Goal: Information Seeking & Learning: Check status

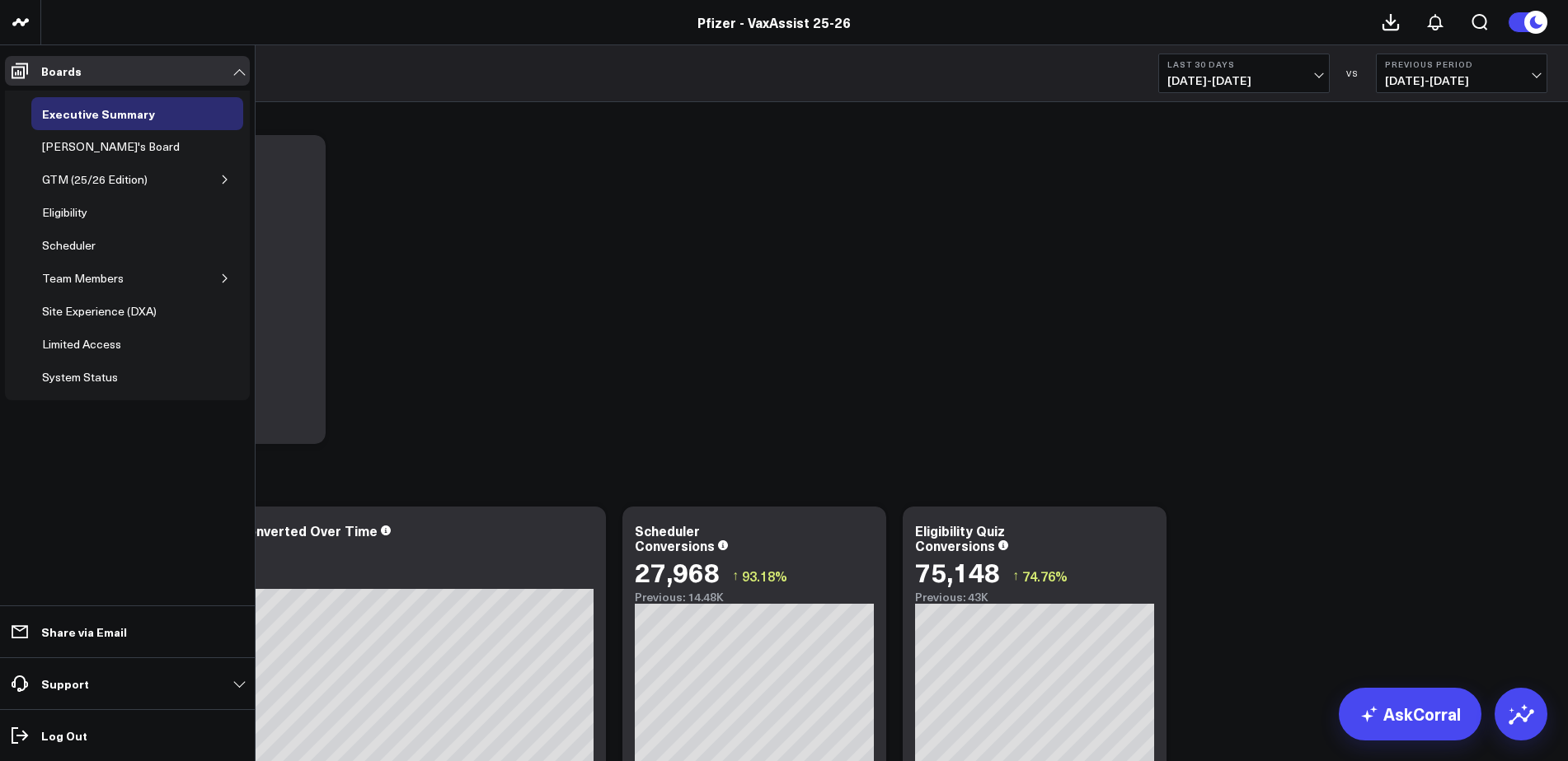
scroll to position [83, 0]
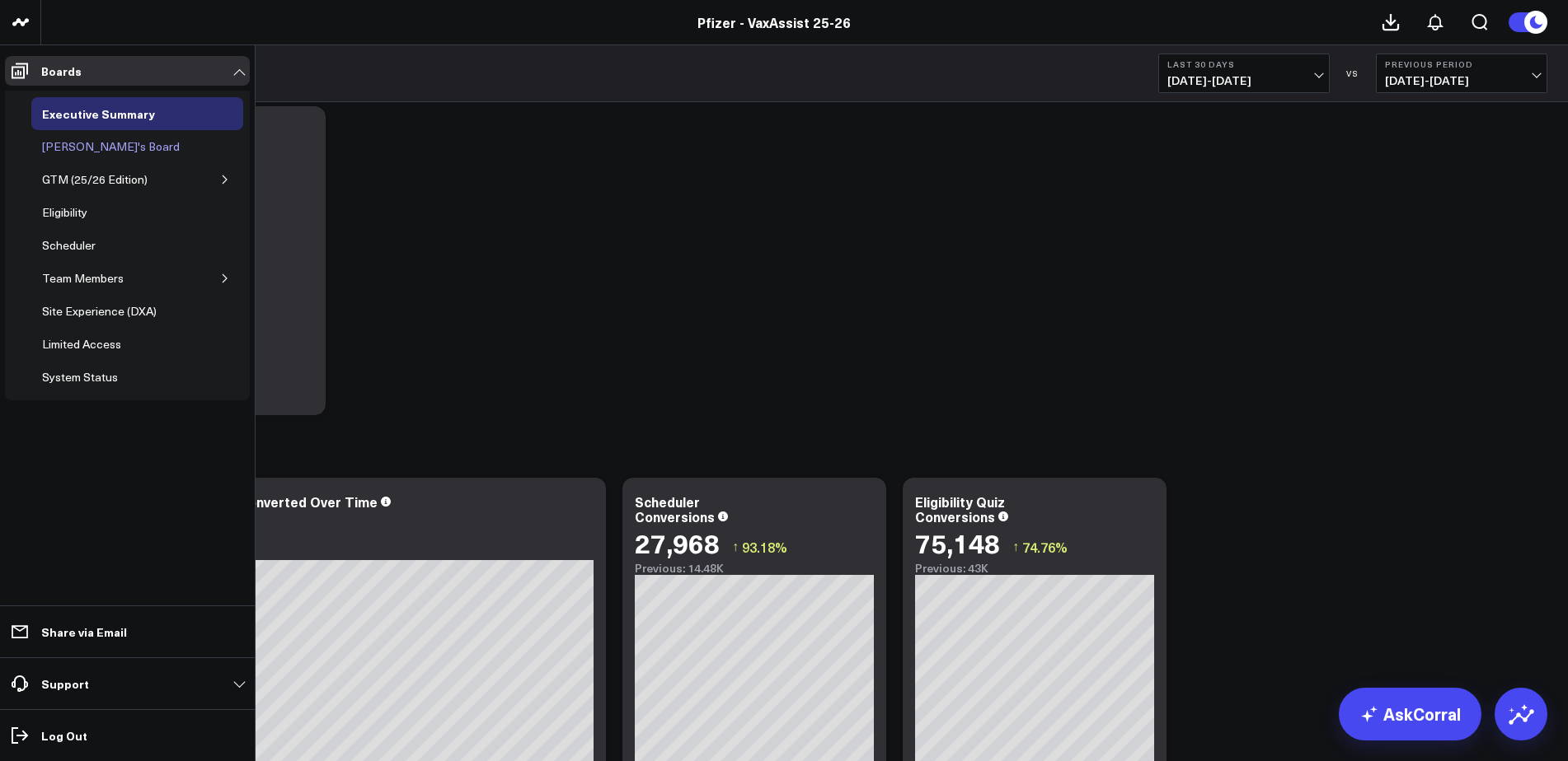
click at [101, 146] on div "[PERSON_NAME]'s Board" at bounding box center [111, 147] width 146 height 20
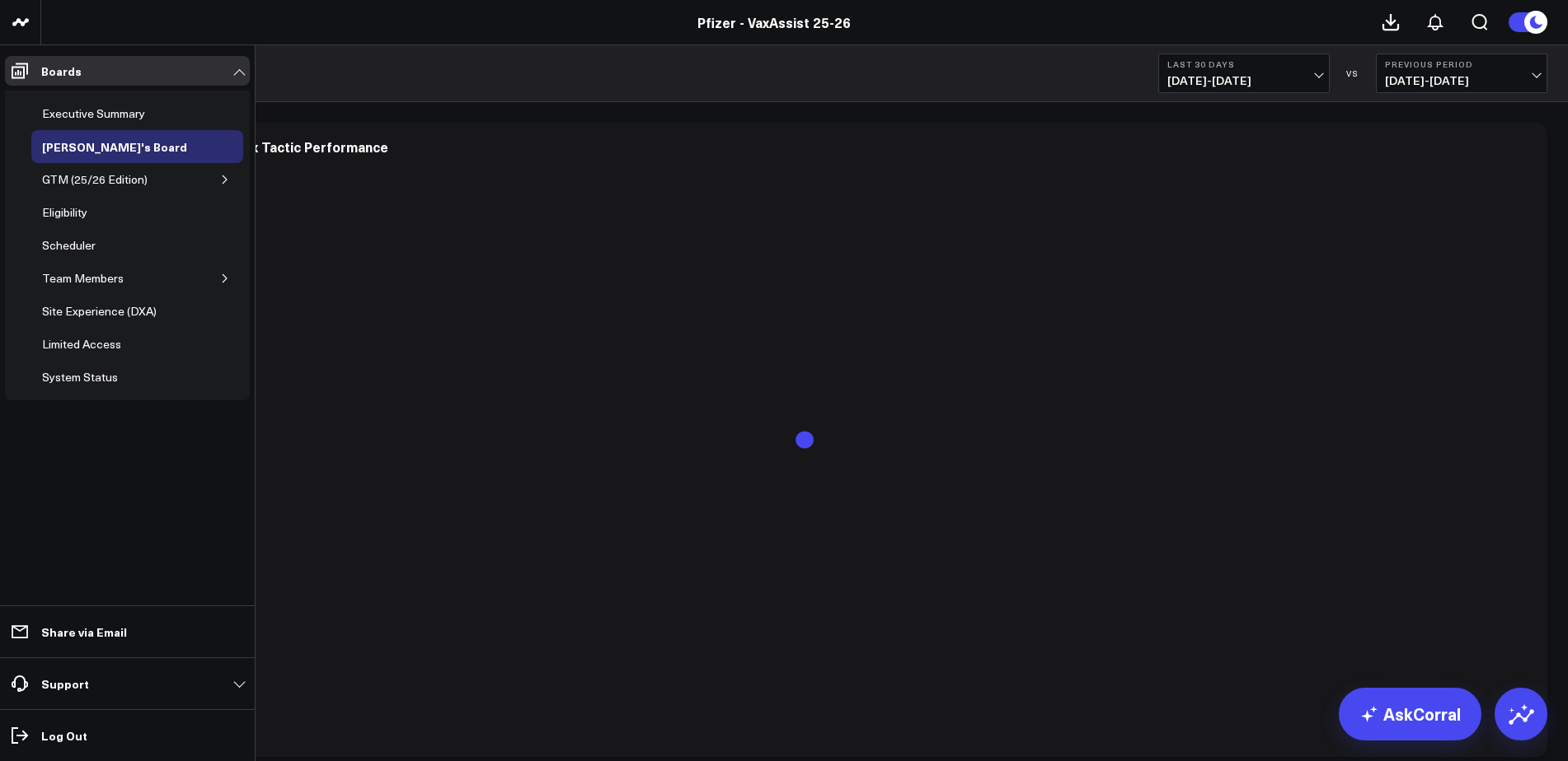
click at [135, 277] on div "Team Members" at bounding box center [137, 278] width 212 height 33
click at [222, 278] on icon "button" at bounding box center [225, 278] width 10 height 10
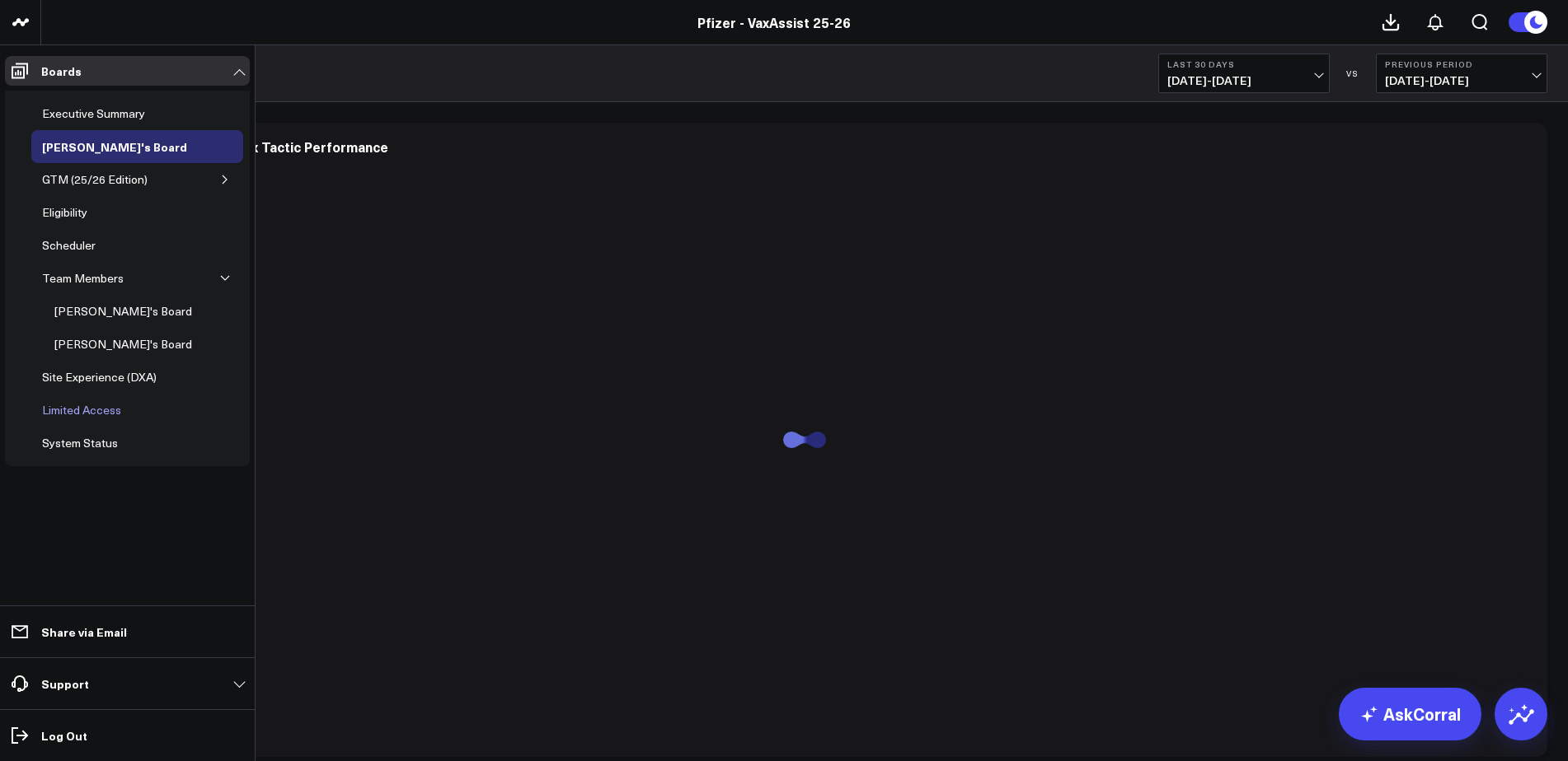
click at [88, 407] on div "Limited Access" at bounding box center [82, 411] width 88 height 20
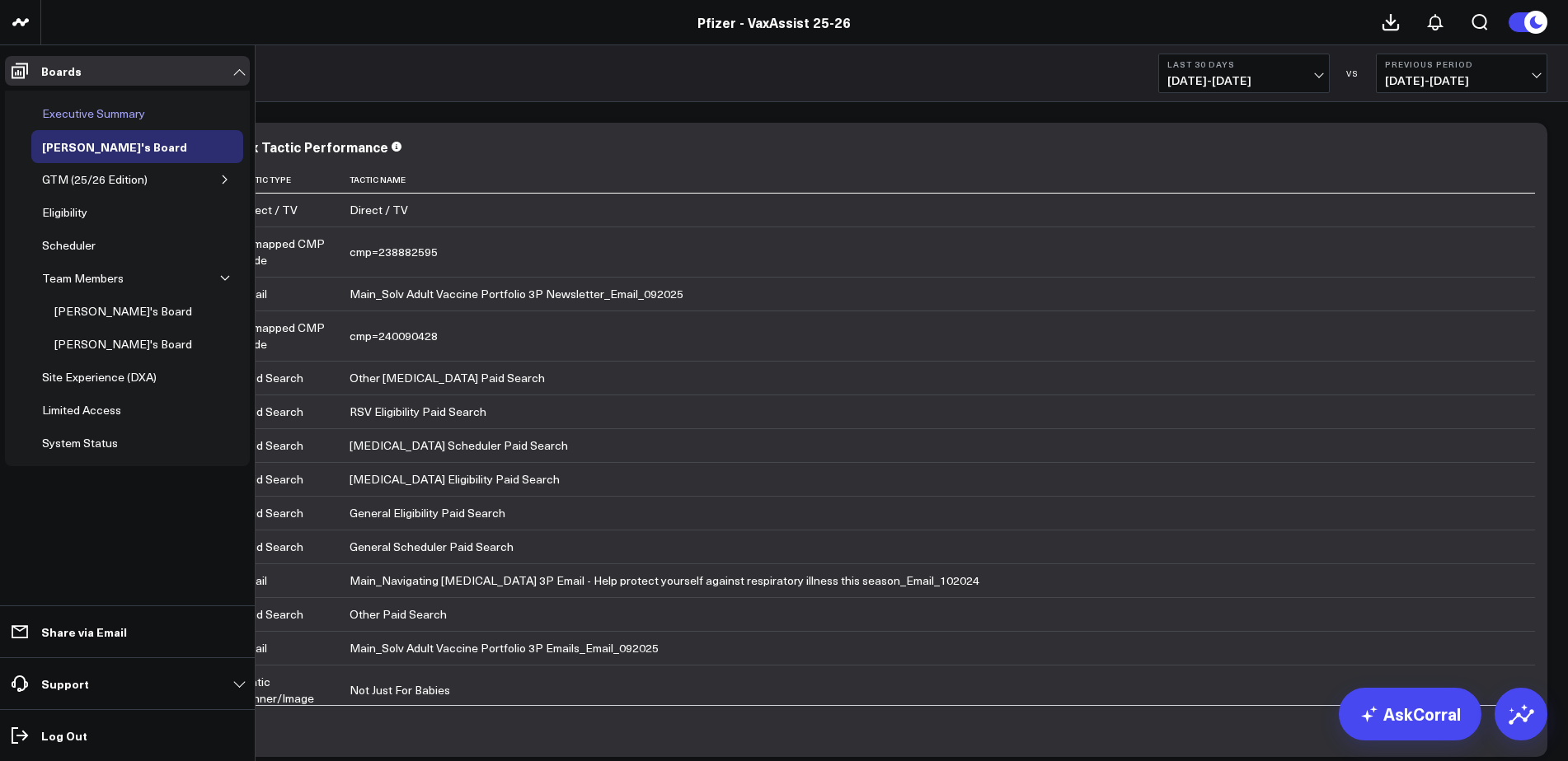
click at [90, 111] on div "Executive Summary" at bounding box center [93, 114] width 112 height 20
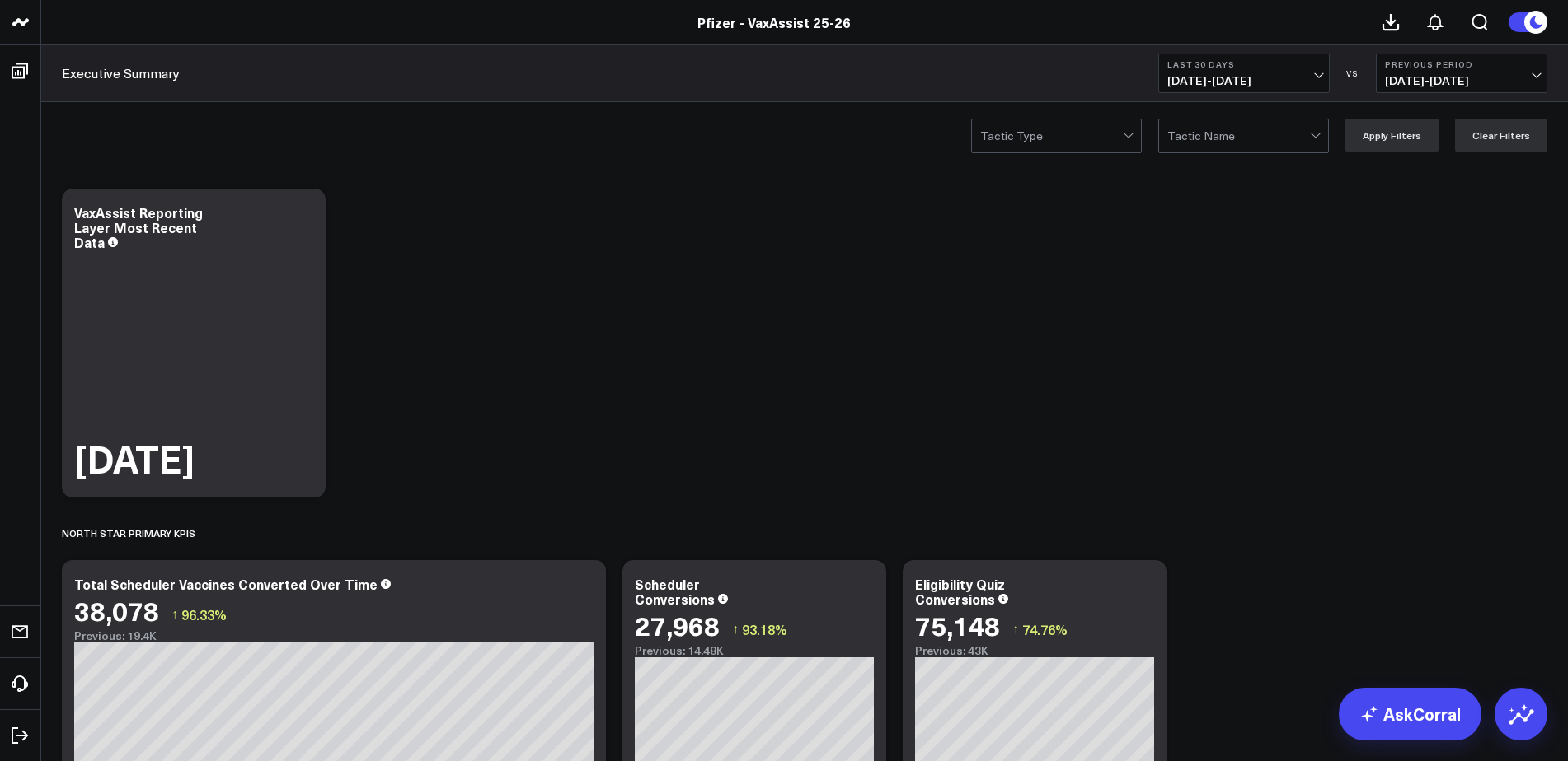
click at [1263, 72] on button "Last 30 Days [DATE] - [DATE]" at bounding box center [1243, 74] width 171 height 40
click at [1224, 528] on link "Custom Dates" at bounding box center [1243, 526] width 169 height 31
select select "9"
select select "2025"
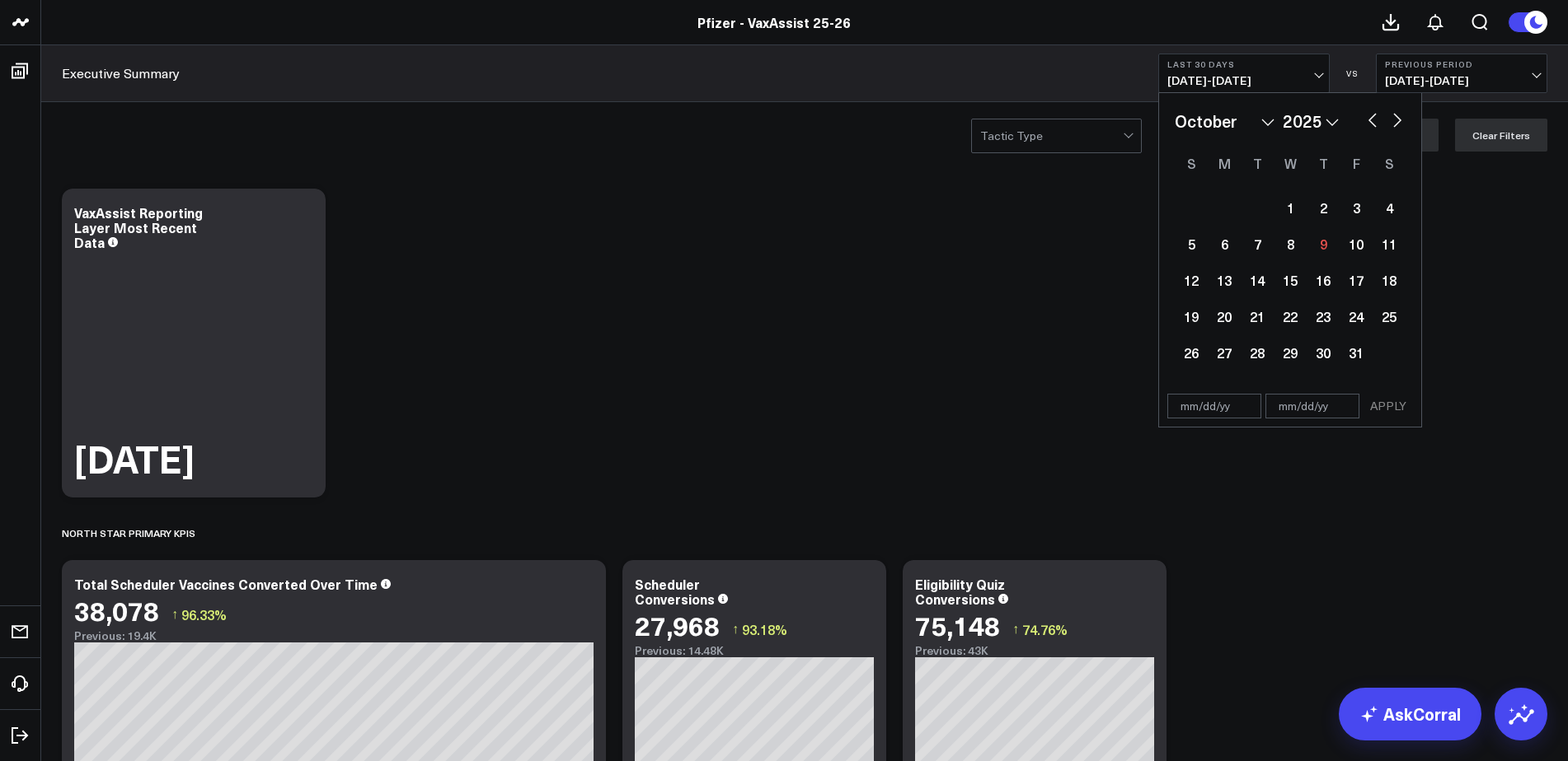
click at [1265, 121] on select "January February March April May June July August September October November De…" at bounding box center [1224, 121] width 100 height 25
select select "7"
select select "2025"
click at [1358, 197] on div "1" at bounding box center [1356, 207] width 33 height 33
type input "[DATE]"
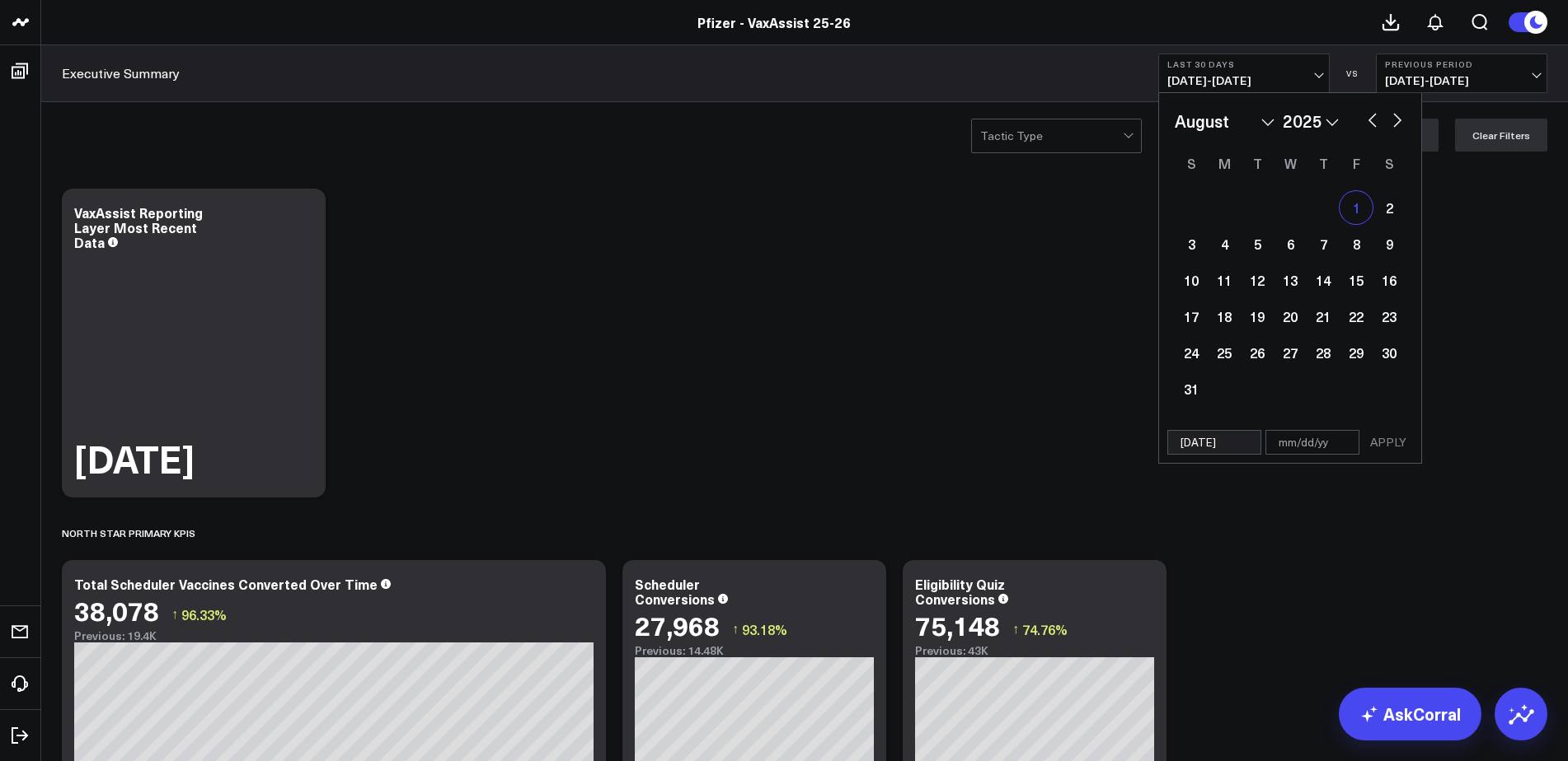
select select "7"
select select "2025"
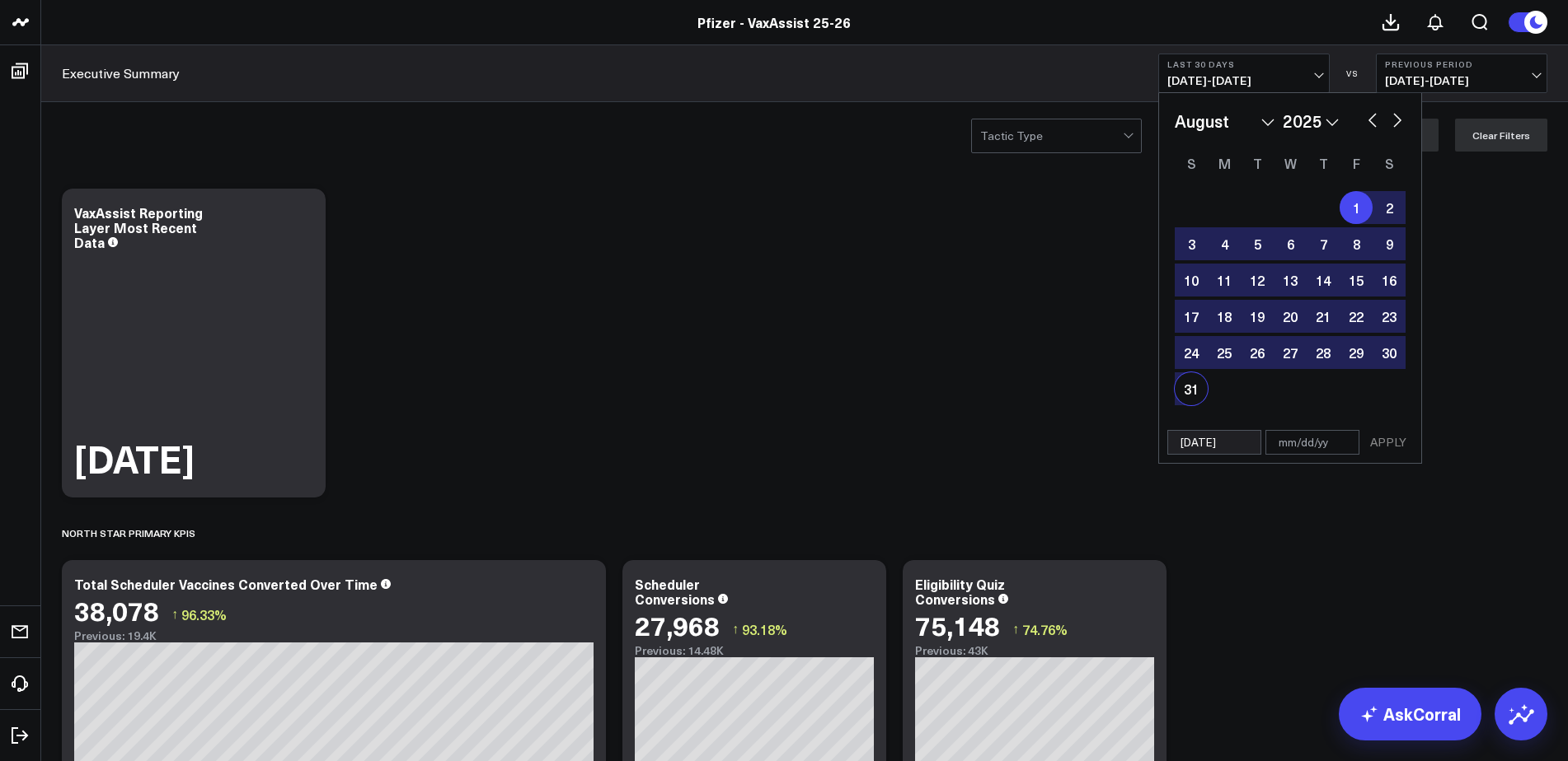
click at [1185, 399] on div "31" at bounding box center [1191, 389] width 33 height 33
type input "[DATE]"
select select "7"
select select "2025"
click at [1382, 444] on button "APPLY" at bounding box center [1388, 443] width 50 height 25
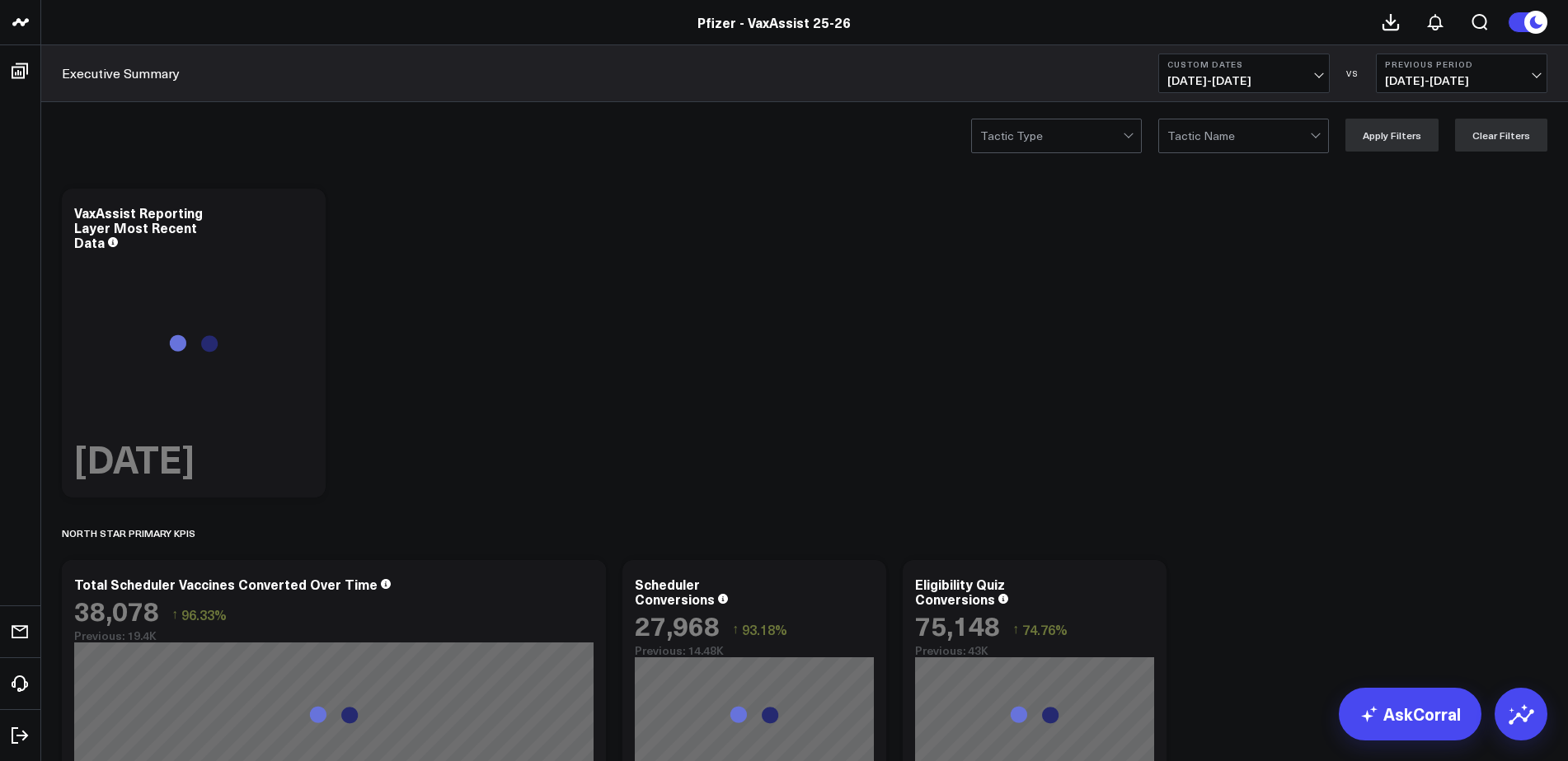
click at [1495, 65] on b "Previous Period" at bounding box center [1461, 64] width 153 height 10
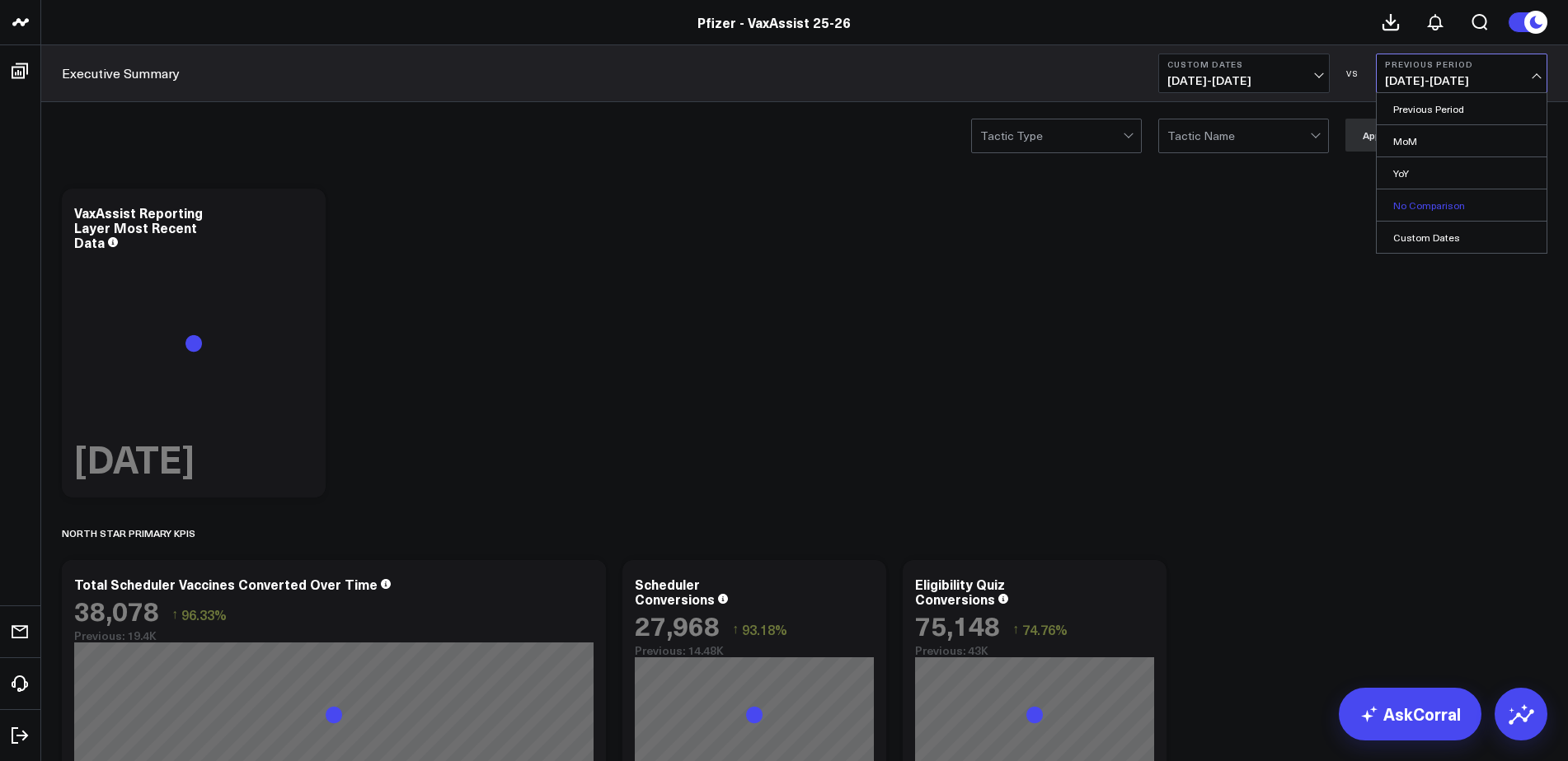
click at [1428, 205] on link "No Comparison" at bounding box center [1461, 205] width 169 height 31
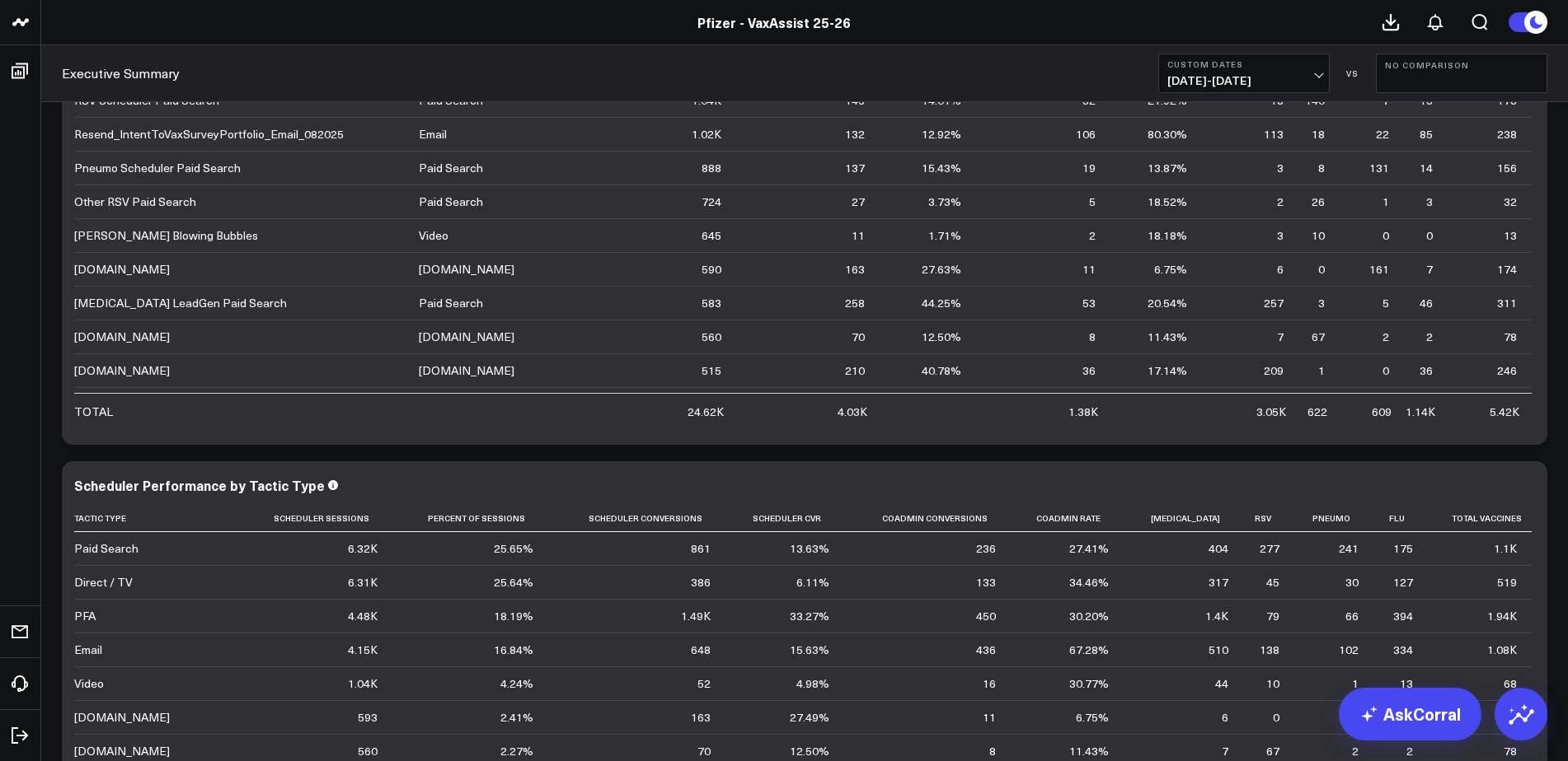
scroll to position [5562, 0]
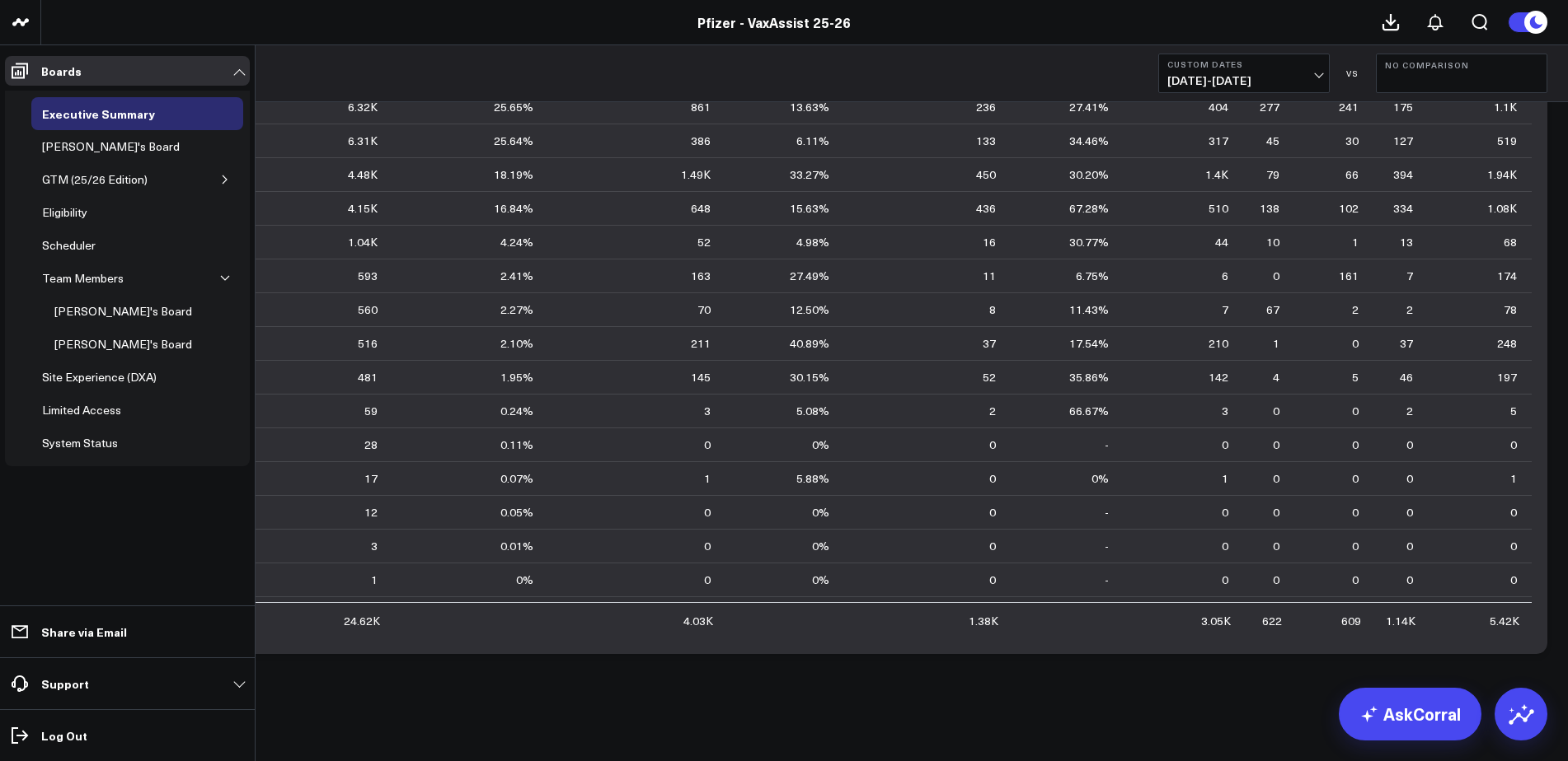
click at [226, 175] on icon "button" at bounding box center [225, 179] width 10 height 10
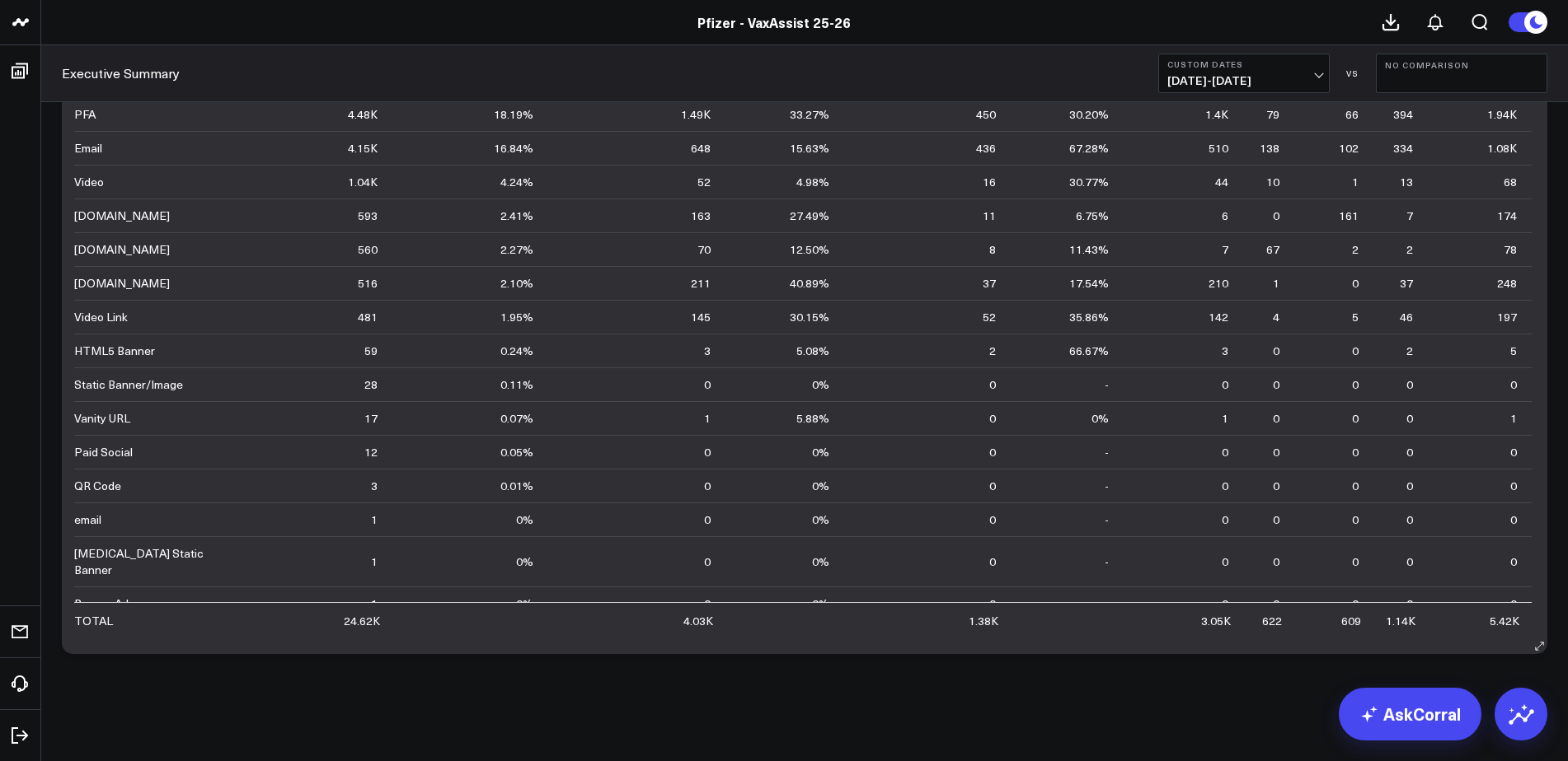
scroll to position [96, 0]
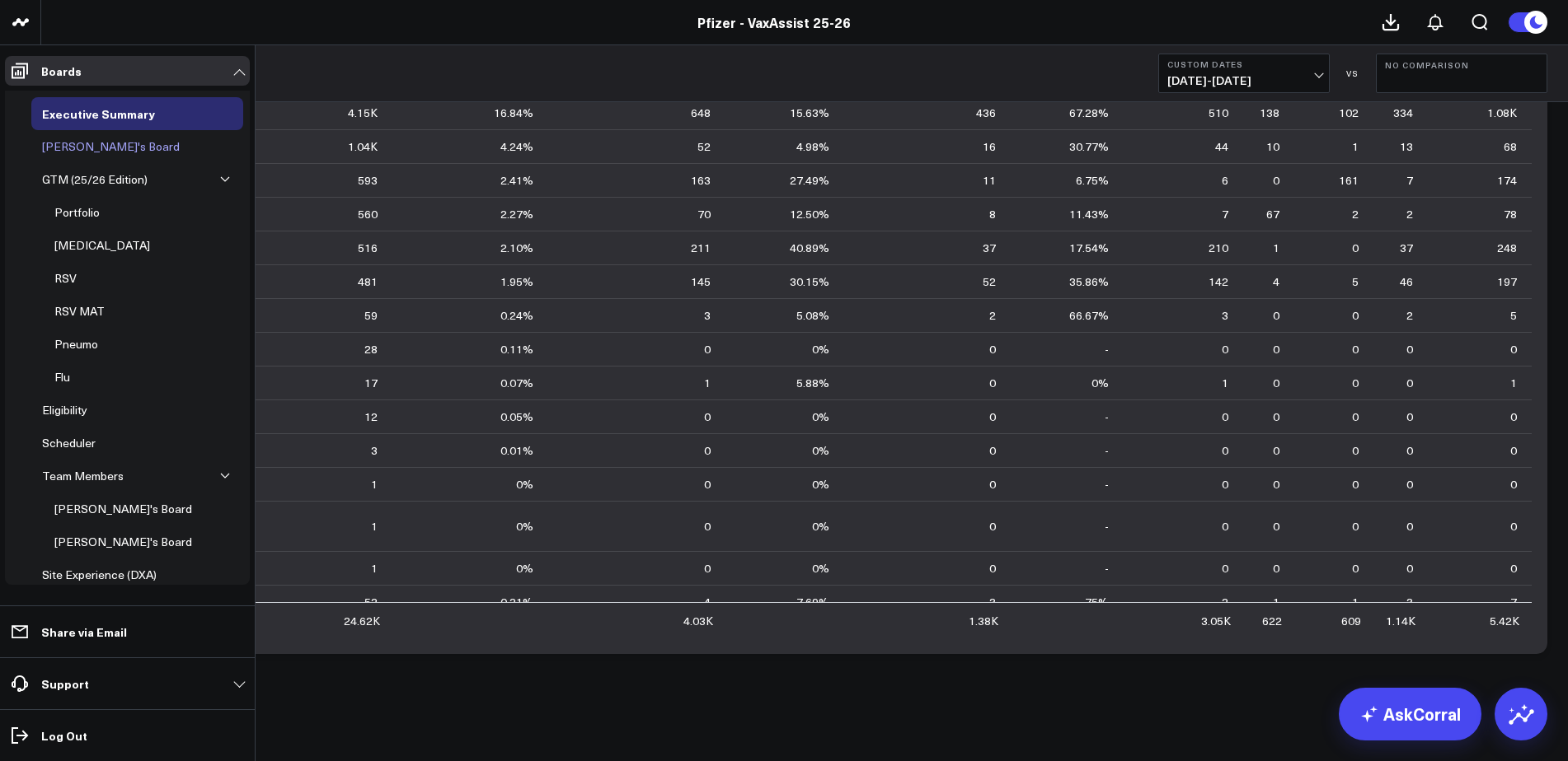
click at [110, 147] on div "[PERSON_NAME]'s Board" at bounding box center [111, 147] width 146 height 20
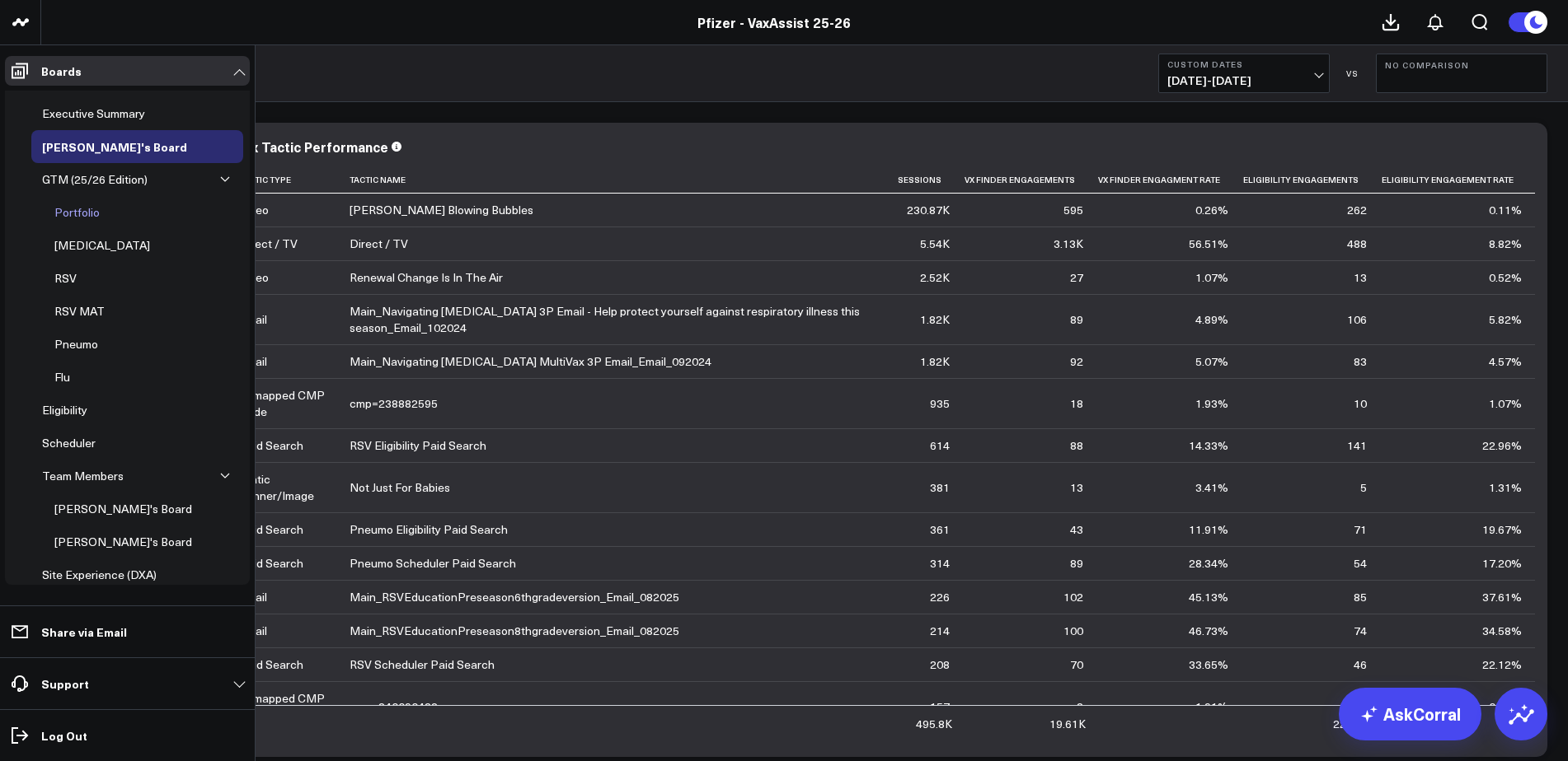
click at [86, 216] on div "Portfolio" at bounding box center [77, 212] width 54 height 20
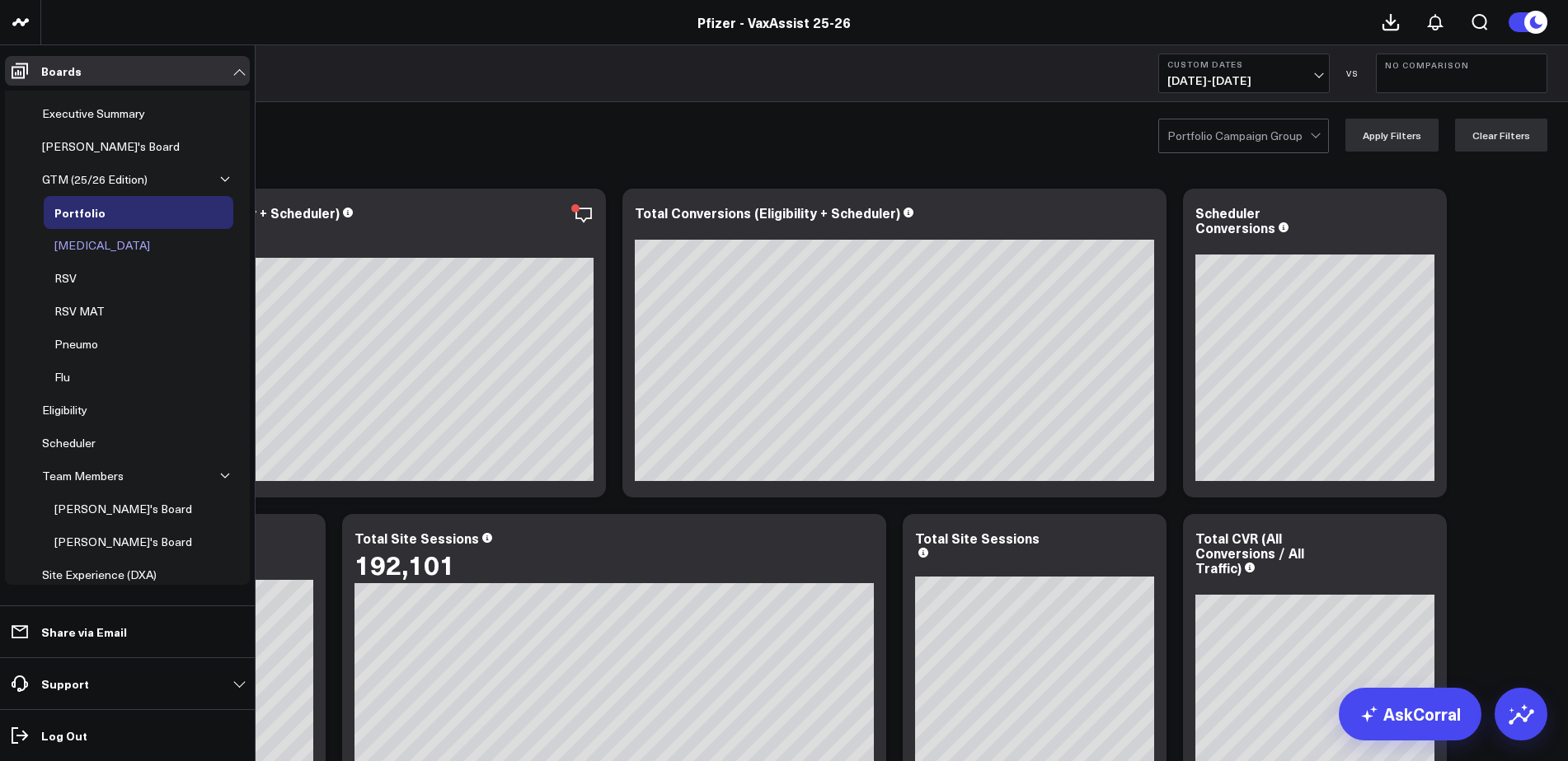
click at [87, 245] on div "[MEDICAL_DATA]" at bounding box center [102, 245] width 104 height 20
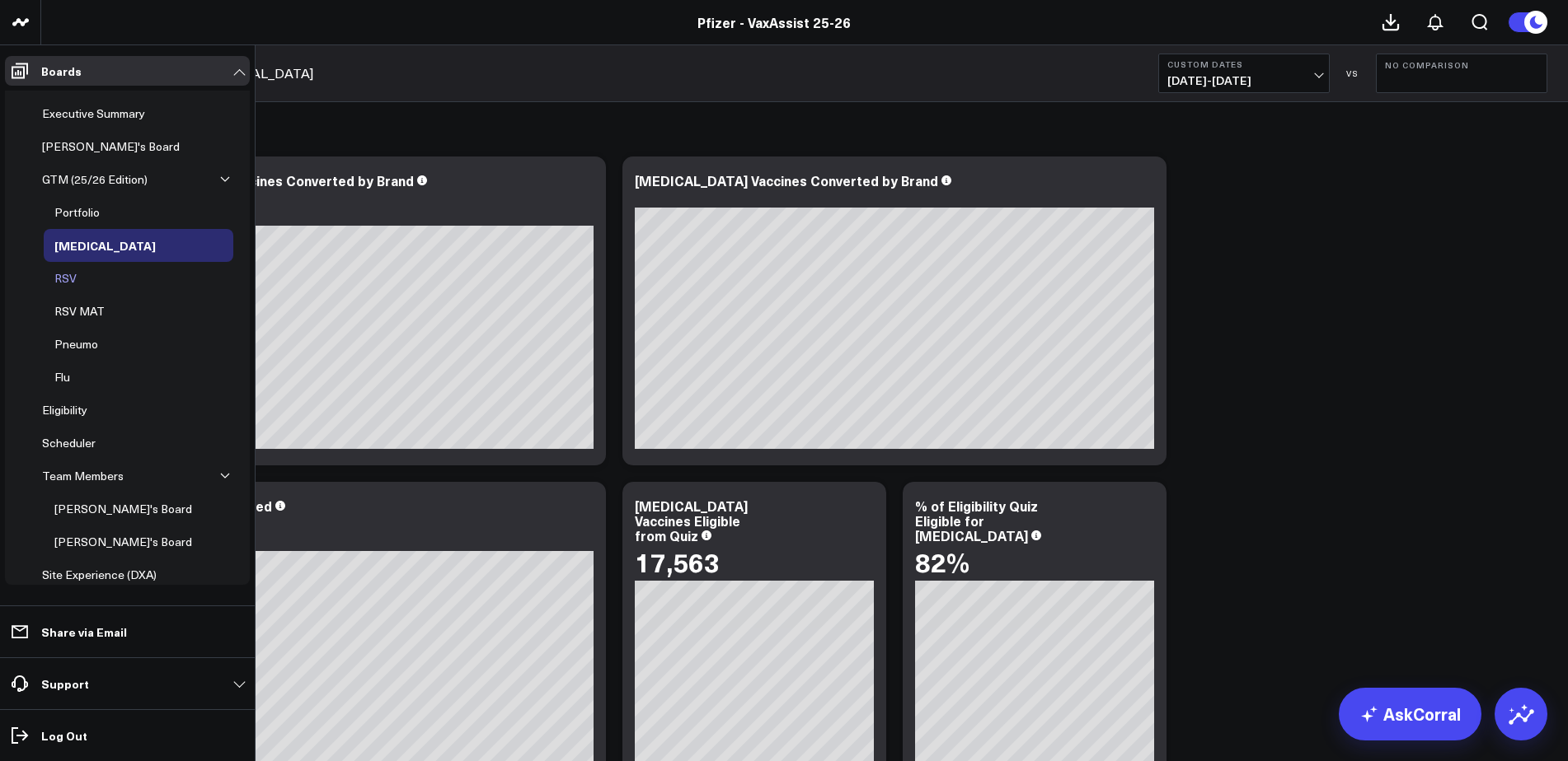
click at [78, 282] on div "RSV" at bounding box center [65, 278] width 31 height 20
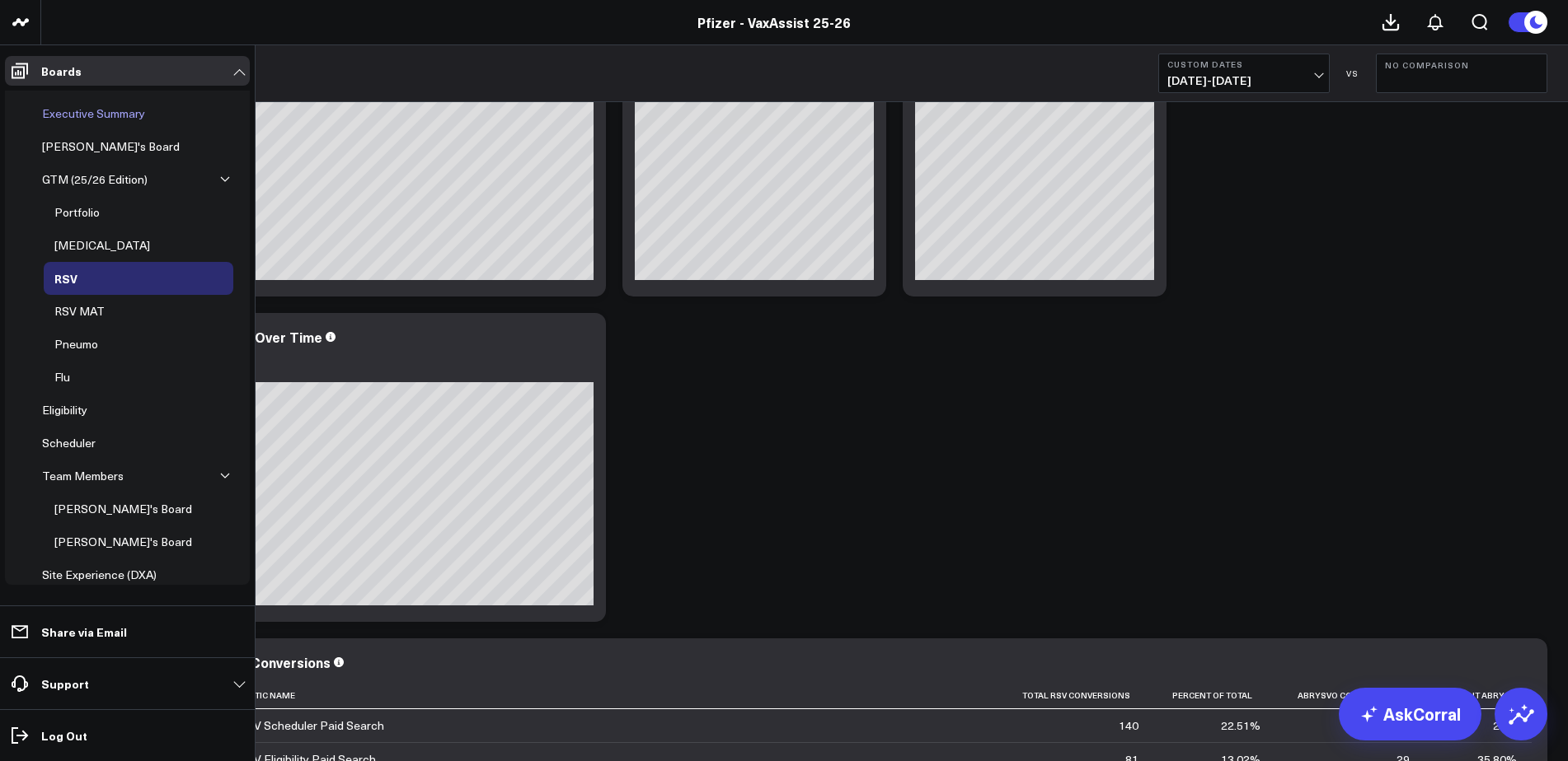
scroll to position [330, 0]
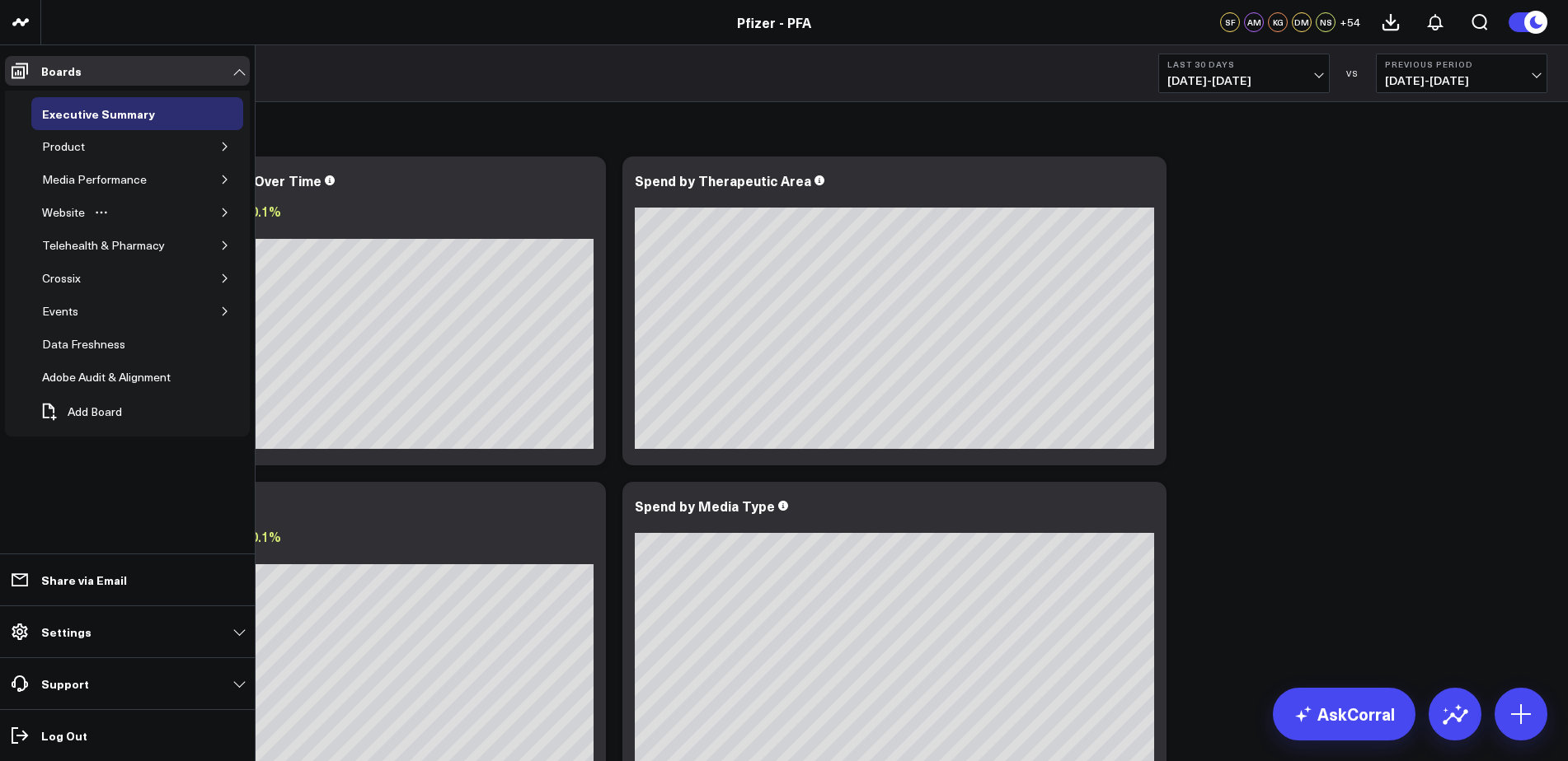
click at [224, 212] on icon "button" at bounding box center [225, 212] width 10 height 10
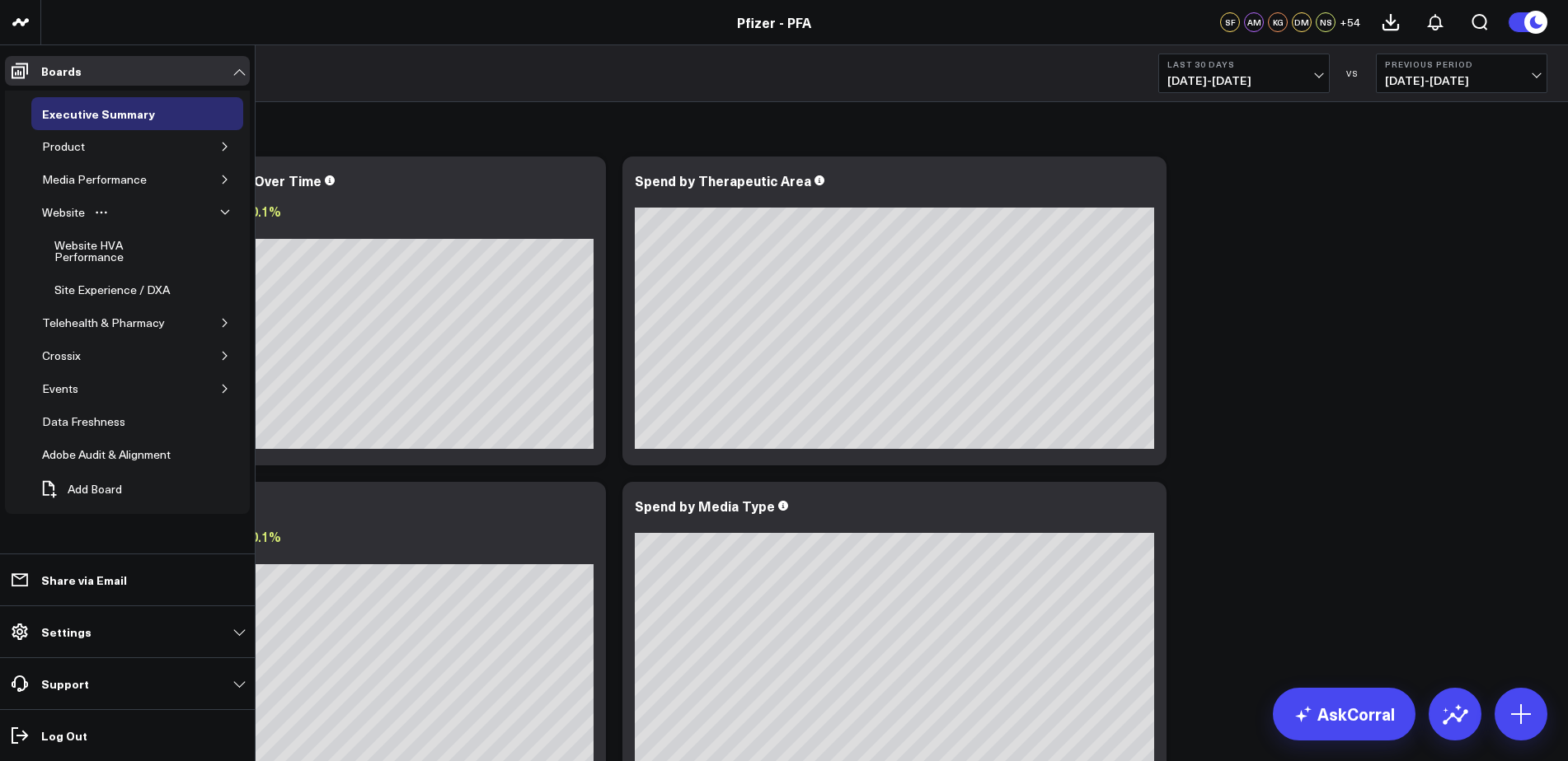
click at [222, 211] on icon "button" at bounding box center [225, 212] width 10 height 10
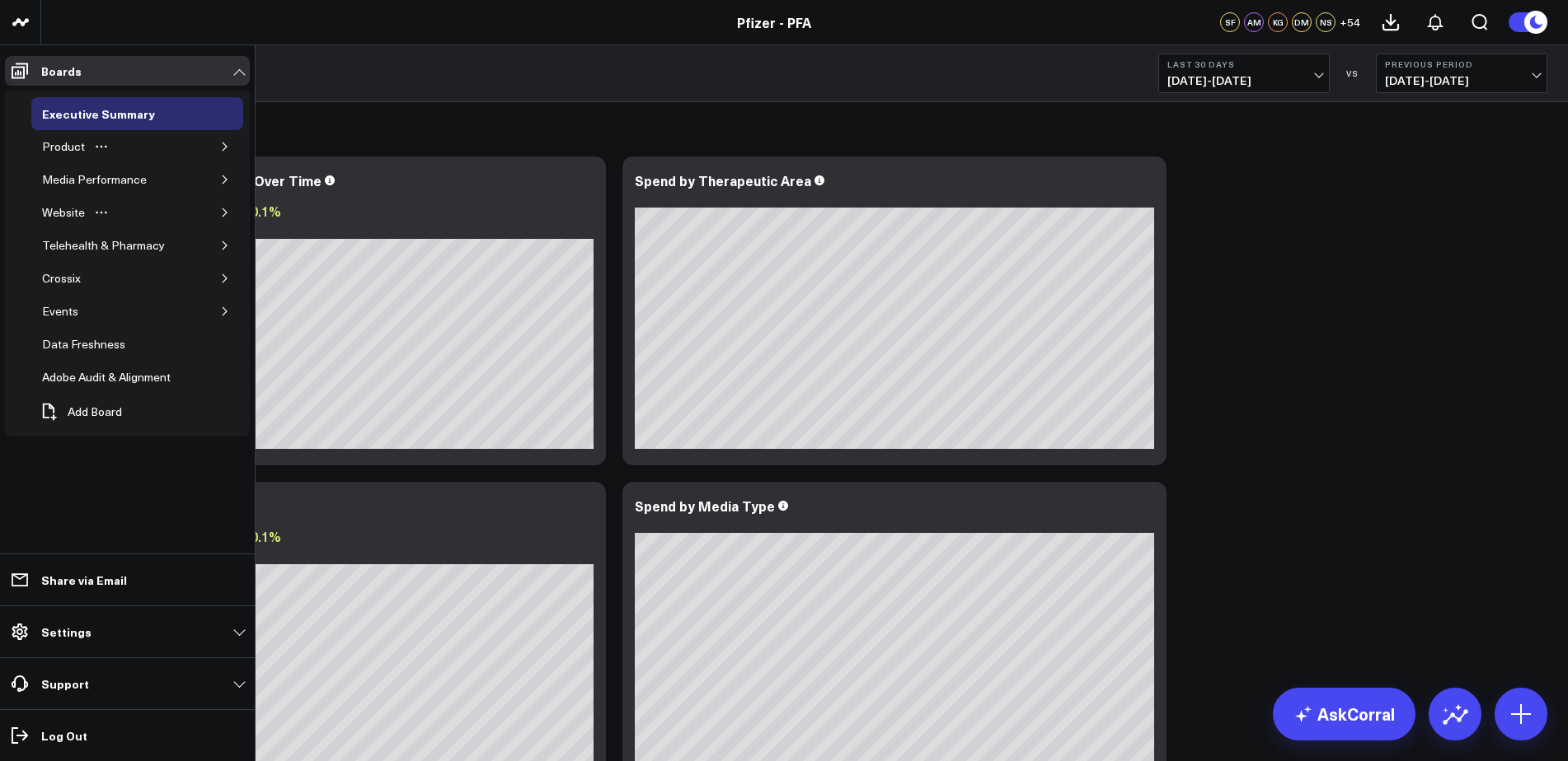
click at [217, 142] on button "button" at bounding box center [225, 147] width 17 height 17
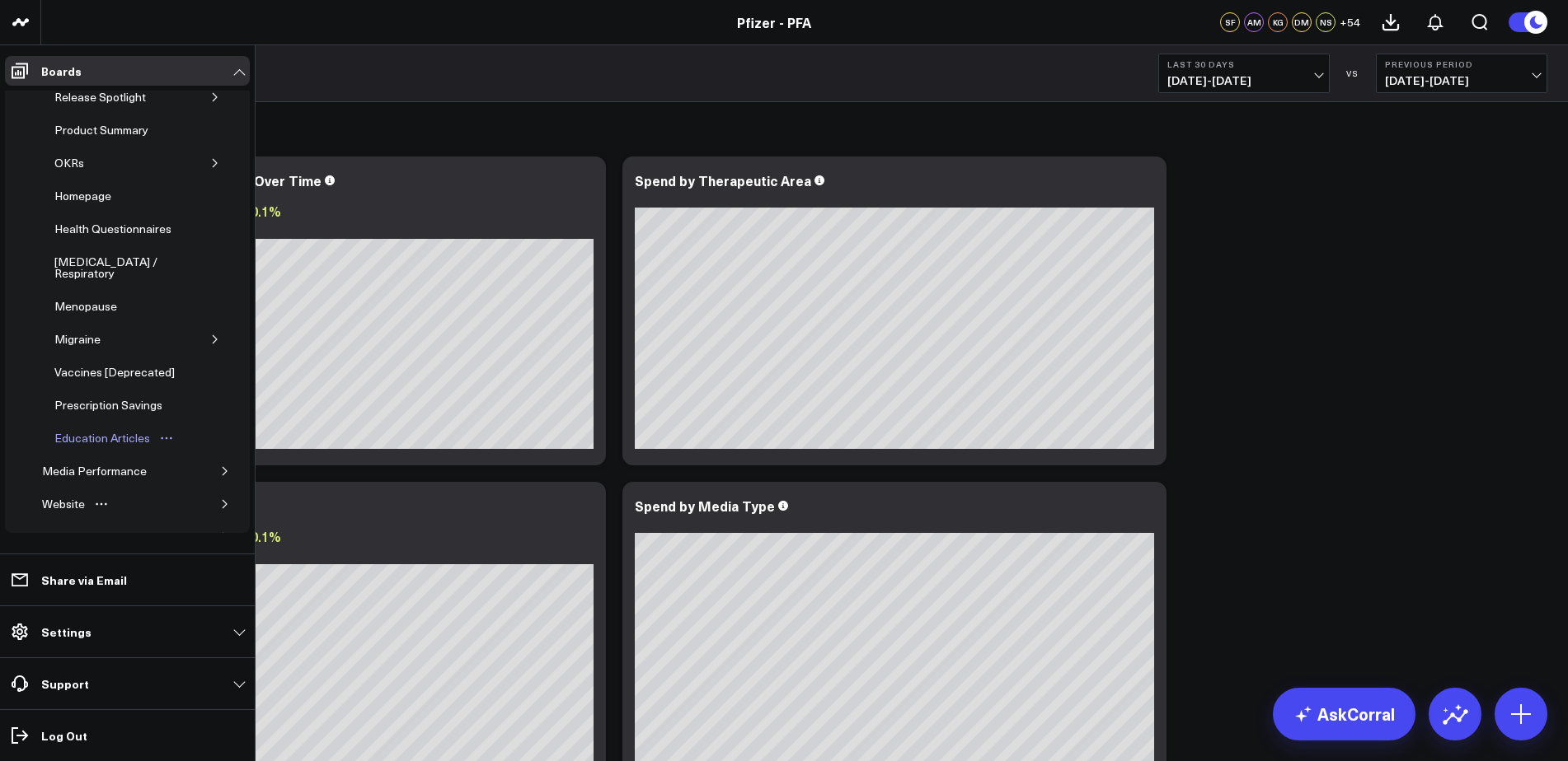
scroll to position [164, 0]
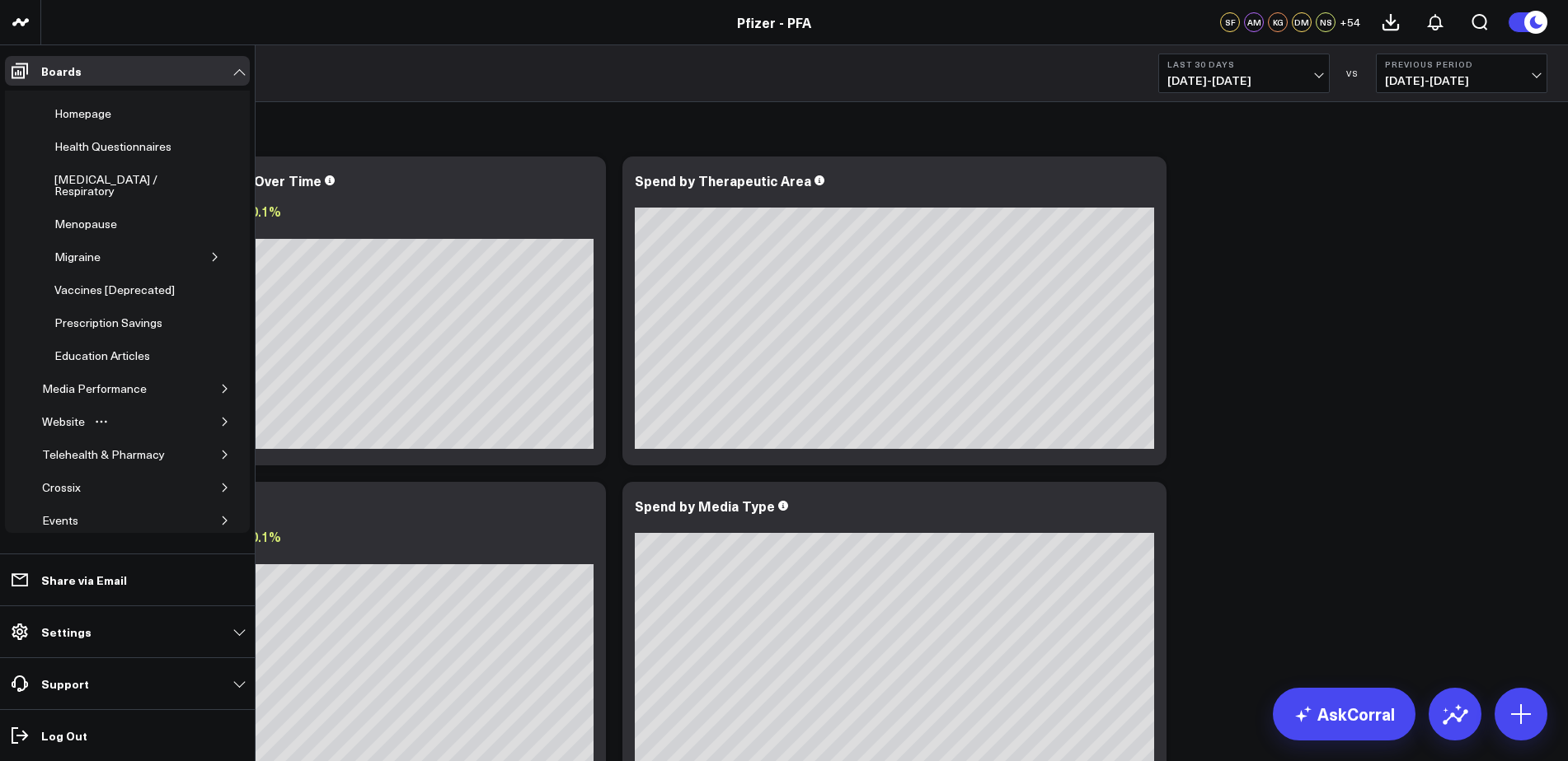
click at [220, 417] on icon "button" at bounding box center [225, 422] width 10 height 10
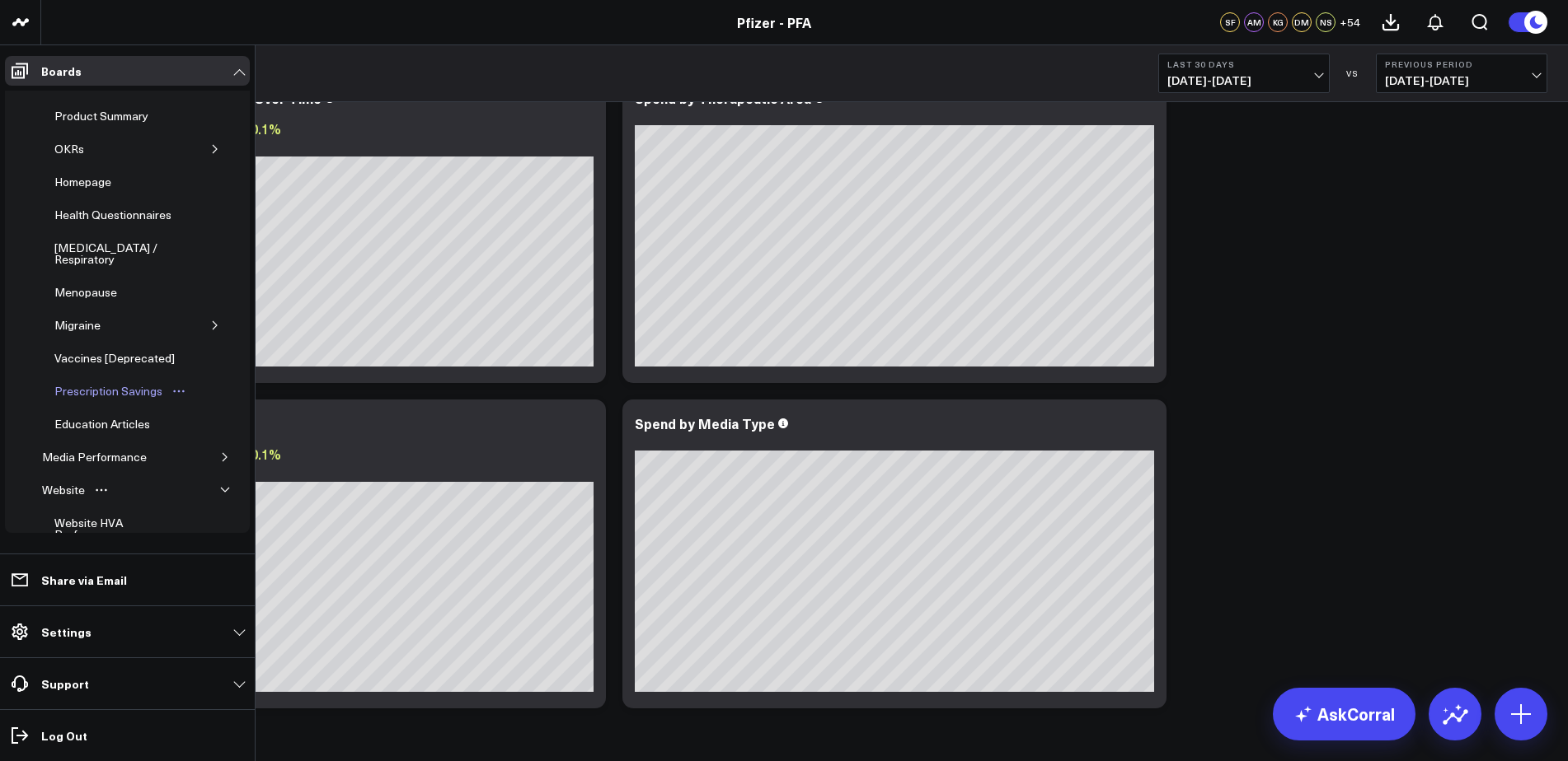
scroll to position [0, 0]
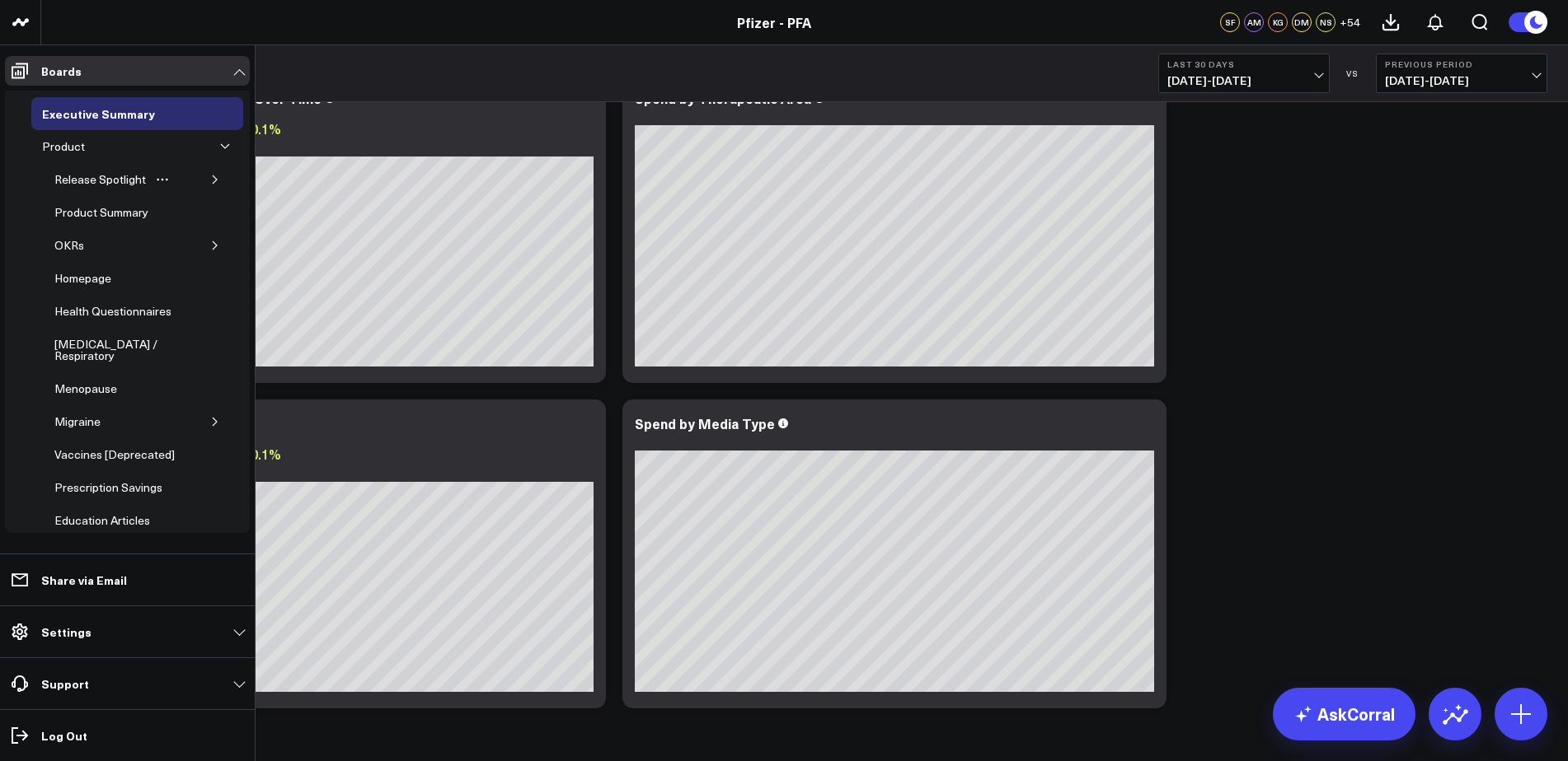
click at [207, 181] on button "button" at bounding box center [215, 179] width 17 height 17
click at [117, 247] on div "5.0 ATTR-CM" at bounding box center [115, 257] width 80 height 20
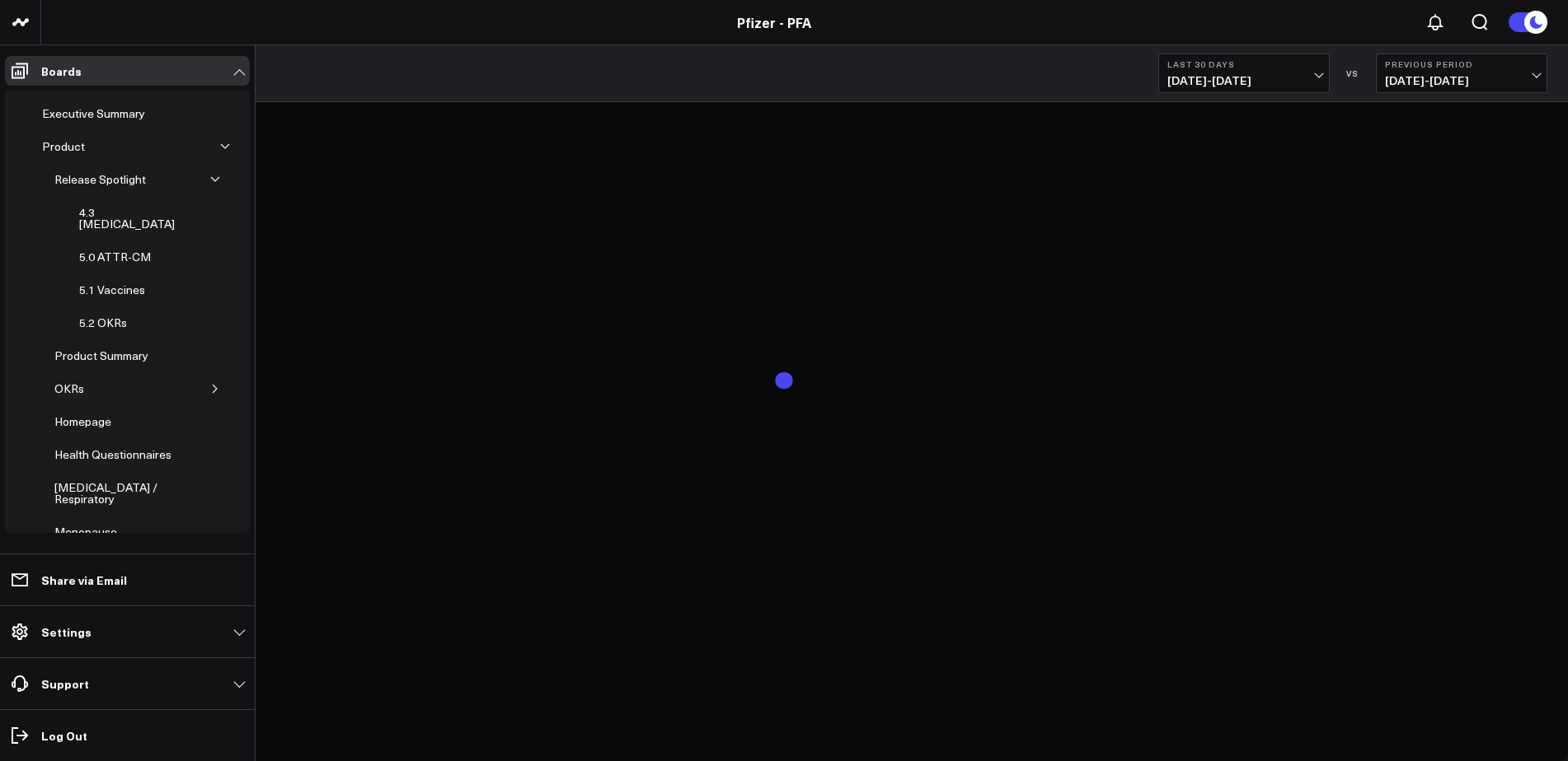
click at [1495, 72] on button "Previous Period 08/10/25 - 09/08/25" at bounding box center [1461, 74] width 171 height 40
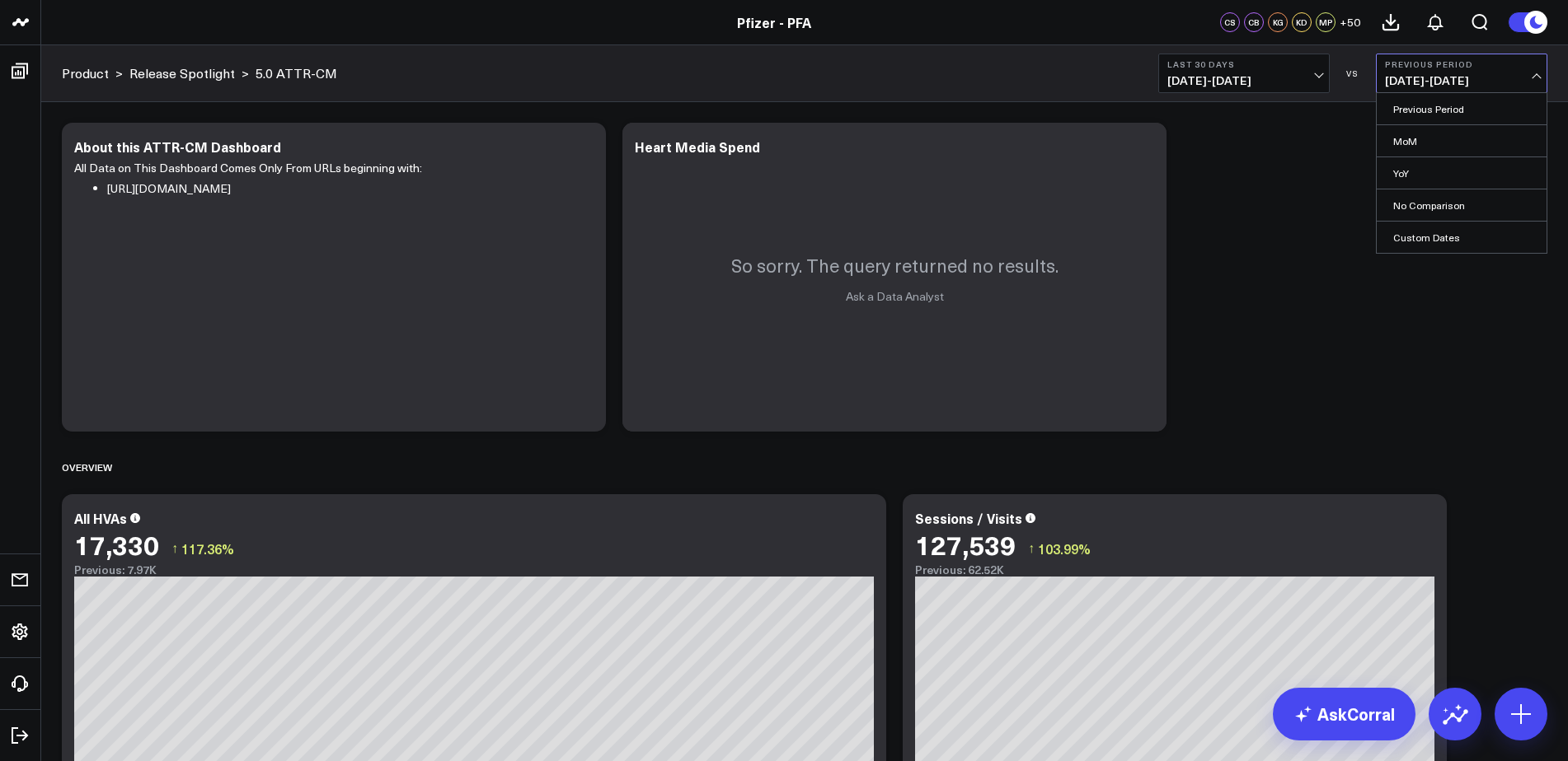
drag, startPoint x: 1416, startPoint y: 202, endPoint x: 1303, endPoint y: 108, distance: 147.0
click at [1415, 202] on link "No Comparison" at bounding box center [1461, 205] width 169 height 31
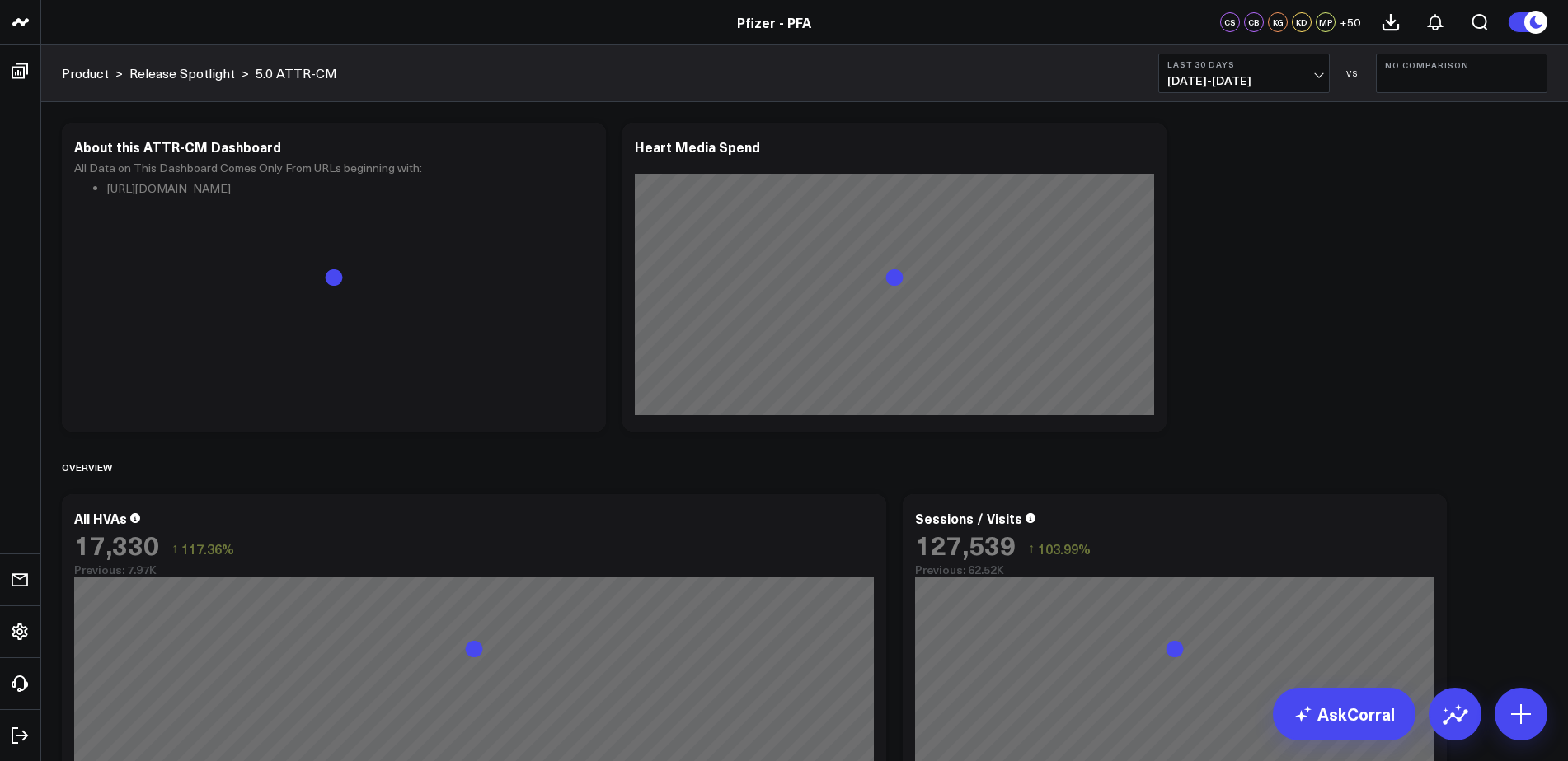
click at [1270, 69] on button "Last 30 Days [DATE] - [DATE]" at bounding box center [1243, 74] width 171 height 40
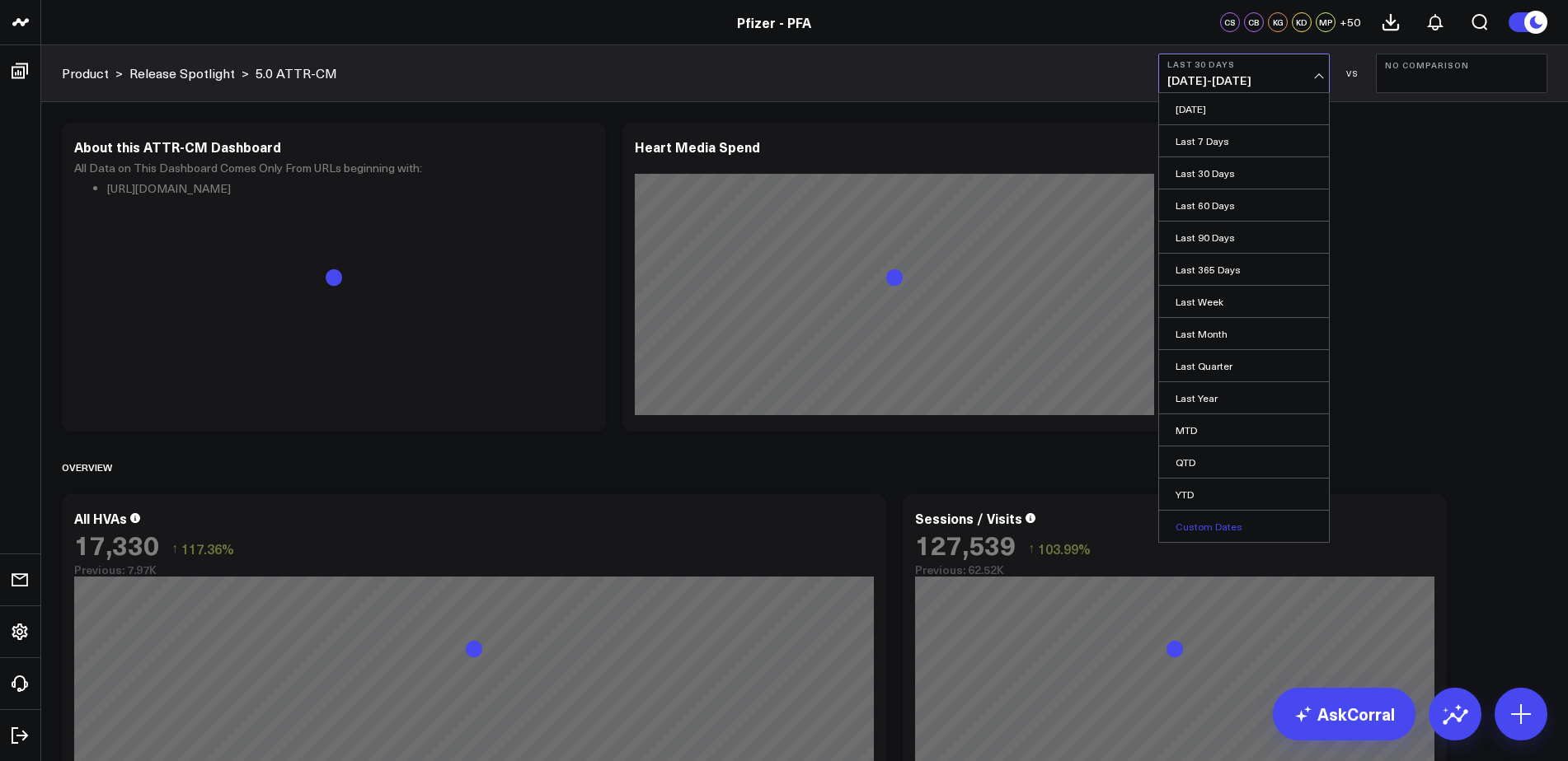
click at [1222, 524] on link "Custom Dates" at bounding box center [1243, 526] width 169 height 31
select select "9"
select select "2025"
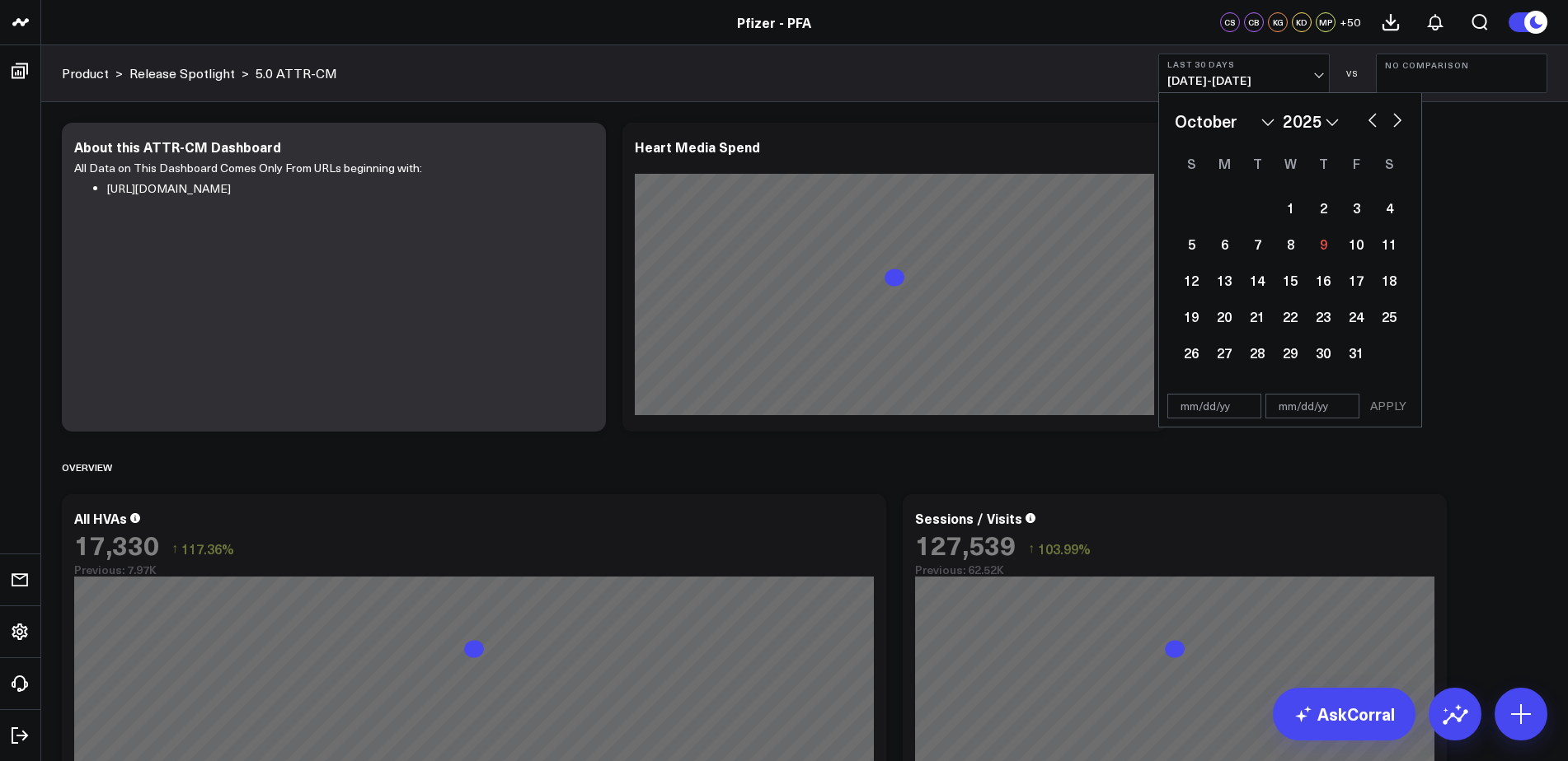
click at [1370, 122] on button "button" at bounding box center [1372, 119] width 17 height 20
select select "8"
select select "2025"
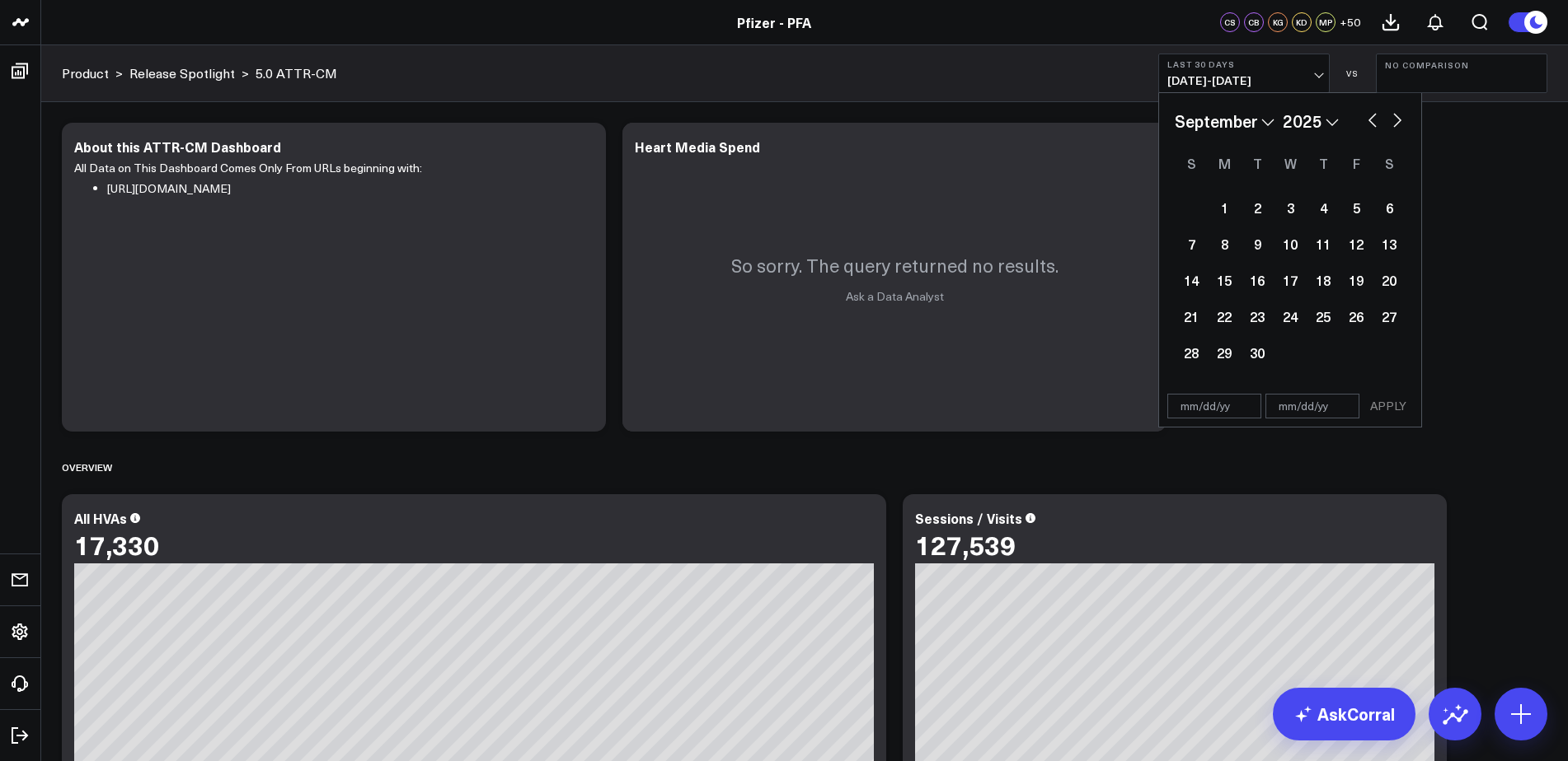
click at [1372, 125] on button "button" at bounding box center [1372, 119] width 17 height 20
select select "7"
select select "2025"
click at [1362, 205] on div "1" at bounding box center [1356, 207] width 33 height 33
type input "[DATE]"
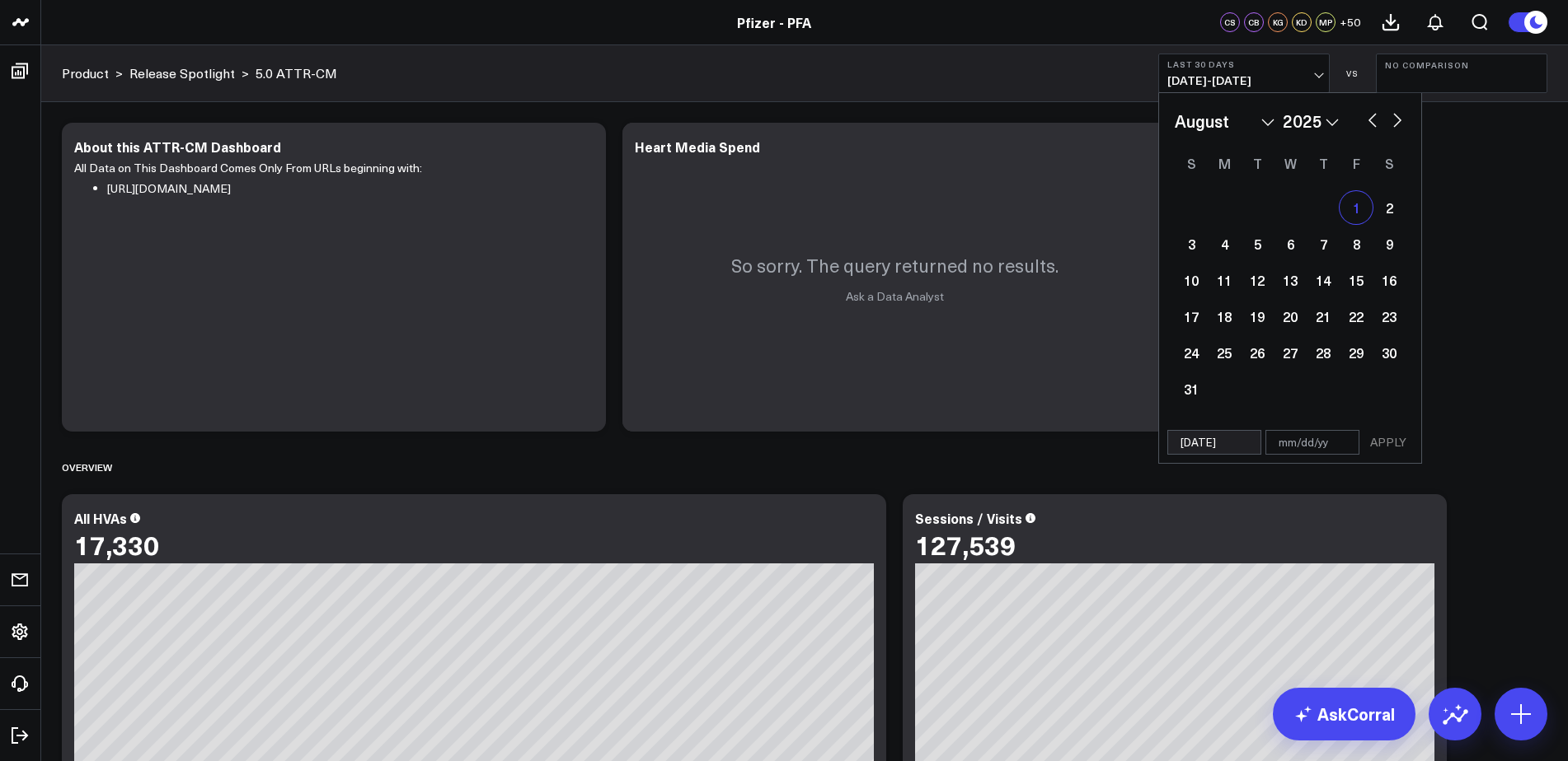
select select "7"
select select "2025"
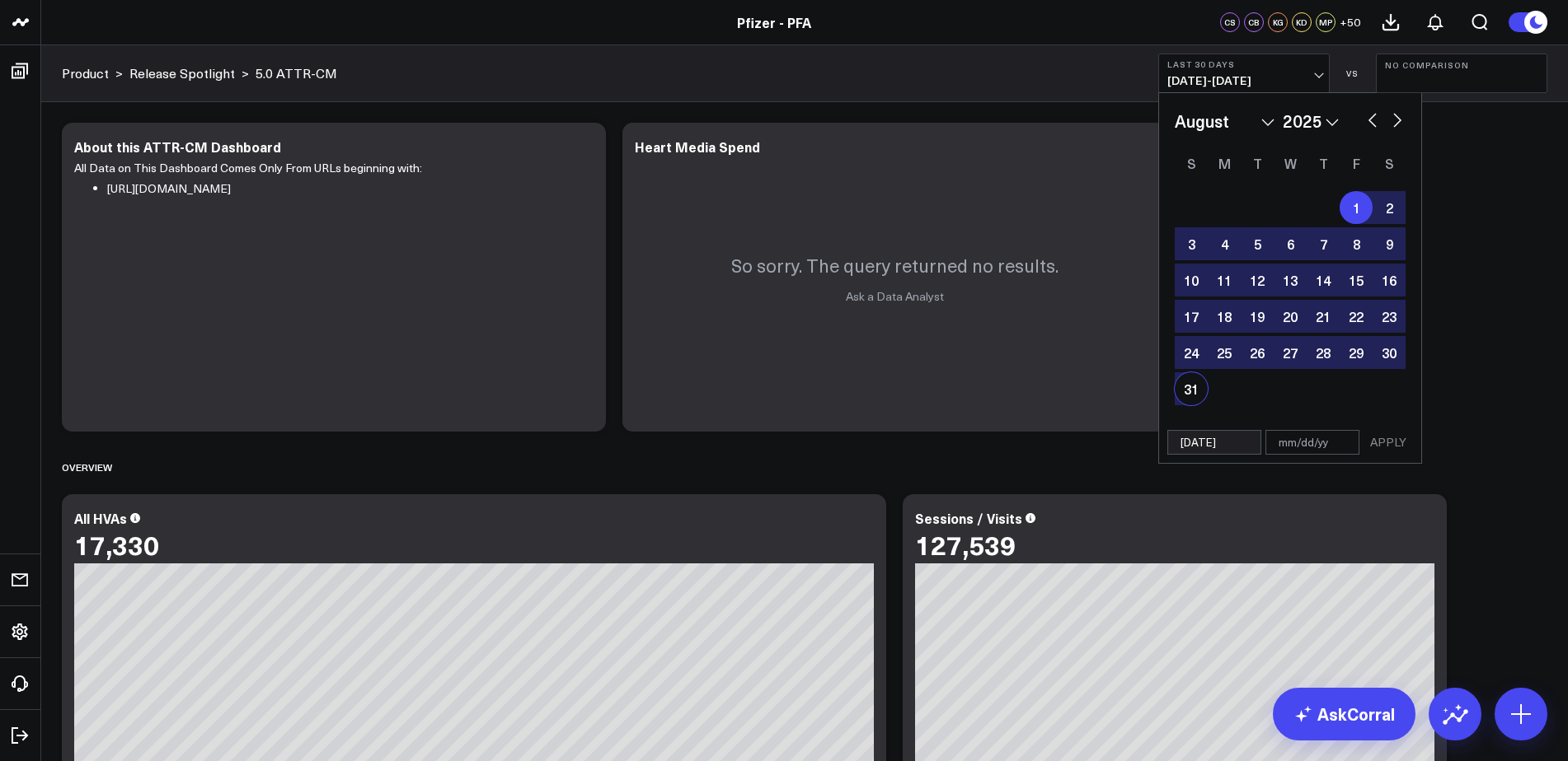
click at [1195, 389] on div "31" at bounding box center [1191, 389] width 33 height 33
type input "[DATE]"
select select "7"
select select "2025"
click at [1387, 440] on button "APPLY" at bounding box center [1388, 443] width 50 height 25
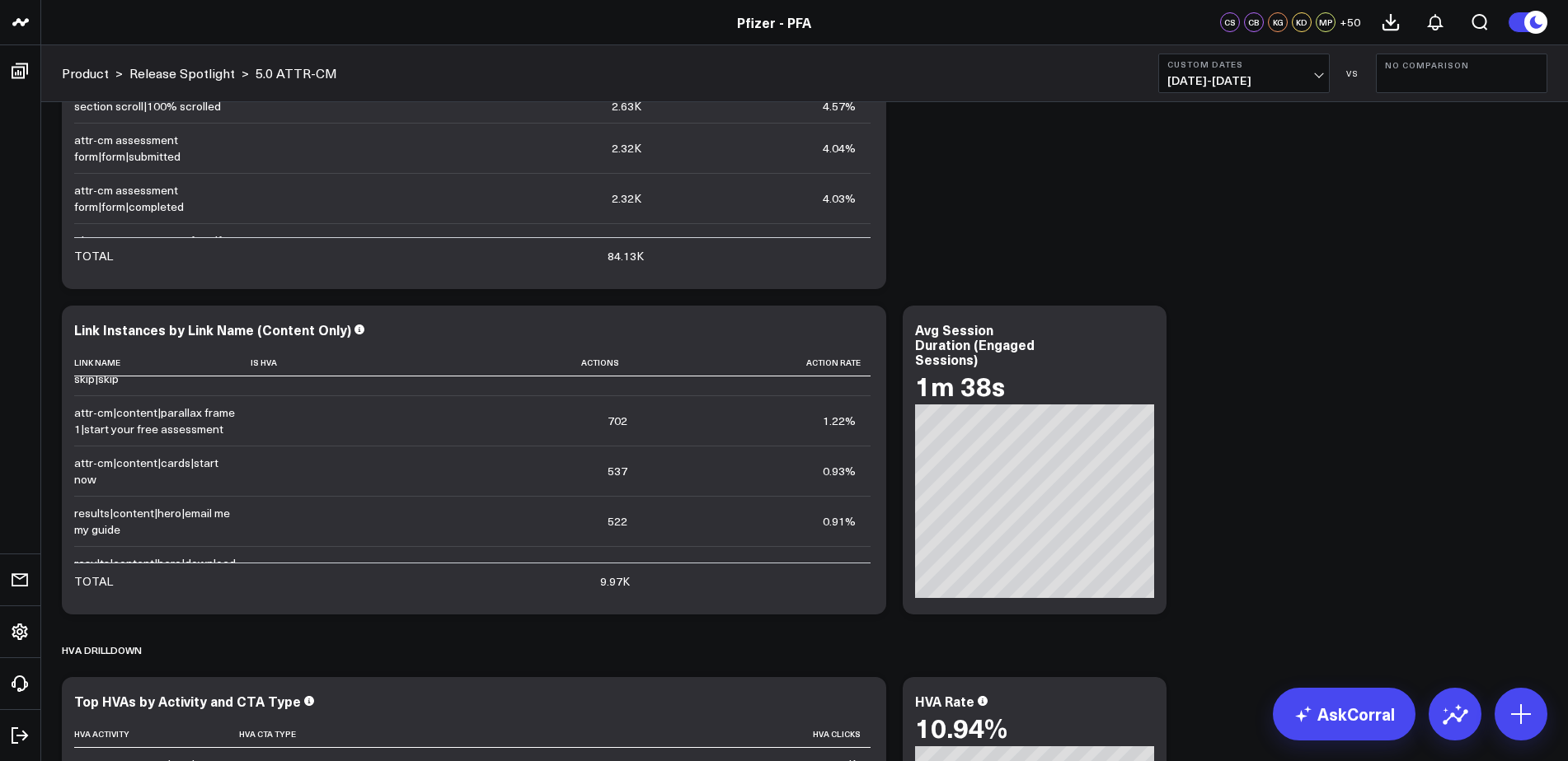
scroll to position [2143, 0]
